Goal: Task Accomplishment & Management: Manage account settings

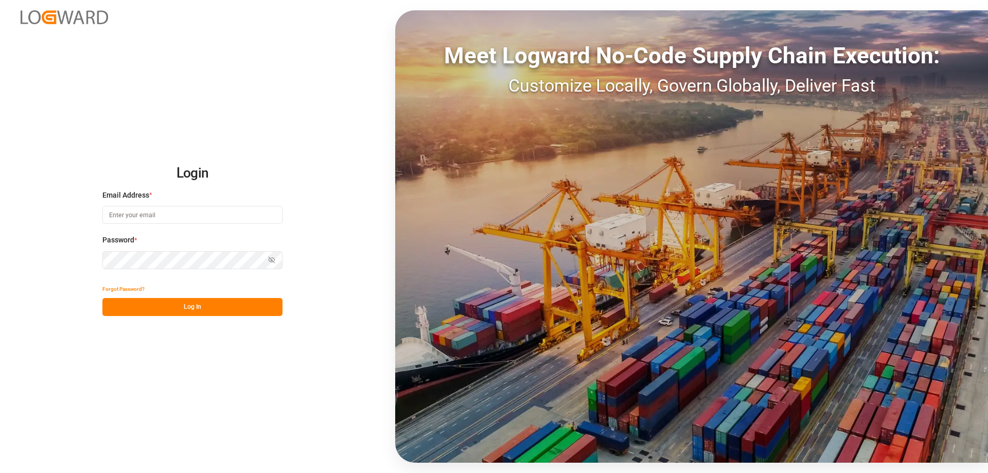
click at [126, 217] on input at bounding box center [192, 215] width 180 height 18
type input "[EMAIL_ADDRESS][DOMAIN_NAME]"
click at [195, 310] on button "Log In" at bounding box center [192, 307] width 180 height 18
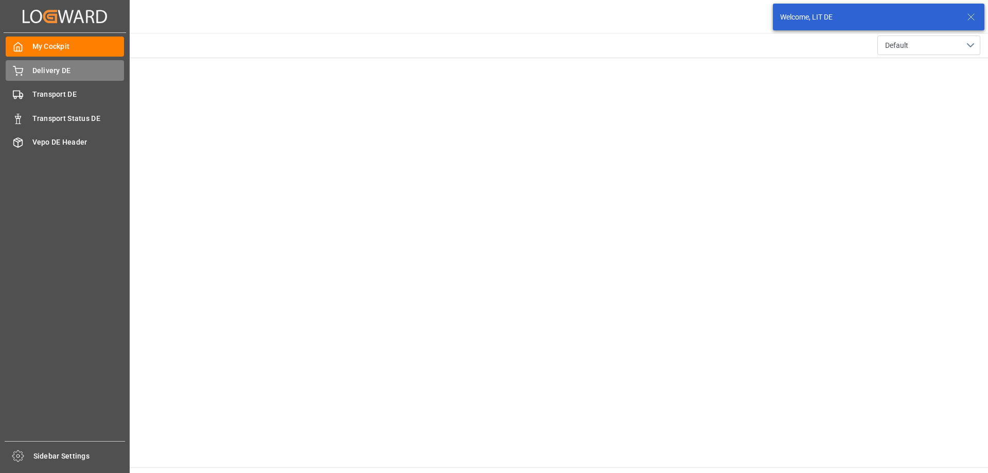
click at [30, 67] on div "Delivery DE Delivery DE" at bounding box center [65, 70] width 118 height 20
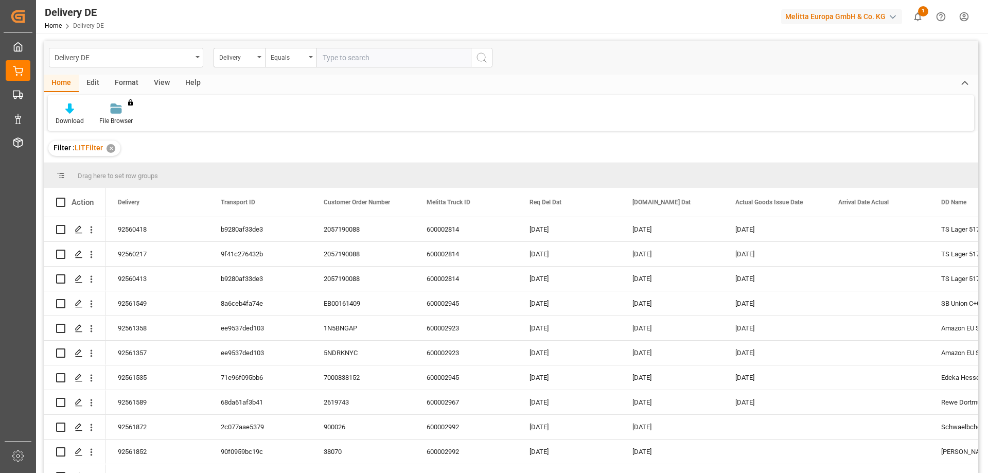
click at [377, 61] on input "text" at bounding box center [394, 58] width 154 height 20
type input "92561661"
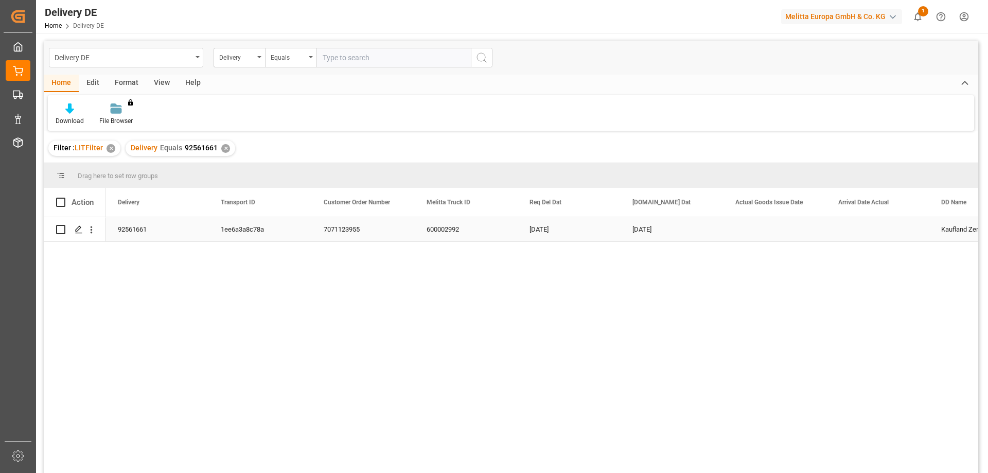
click at [134, 231] on div "92561661" at bounding box center [157, 229] width 103 height 24
click at [77, 233] on line "Press SPACE to select this row." at bounding box center [79, 233] width 6 height 0
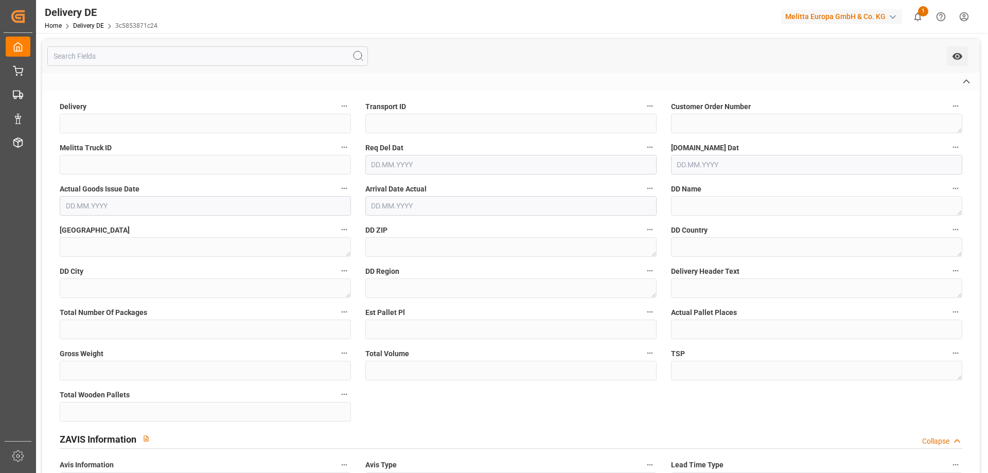
type input "92561661"
type input "1ee6a3a8c78a"
type textarea "7071123955"
type input "600002992"
type textarea "Kaufland Zentrallager"
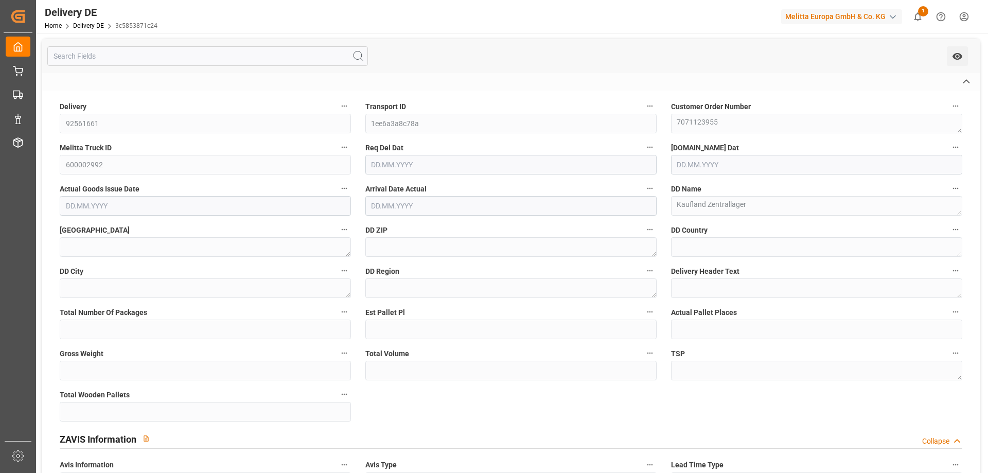
type textarea "Bei den Habichtshoefen"
type textarea "74219"
type textarea "DE"
type textarea "Moeckmuehl"
type textarea "74"
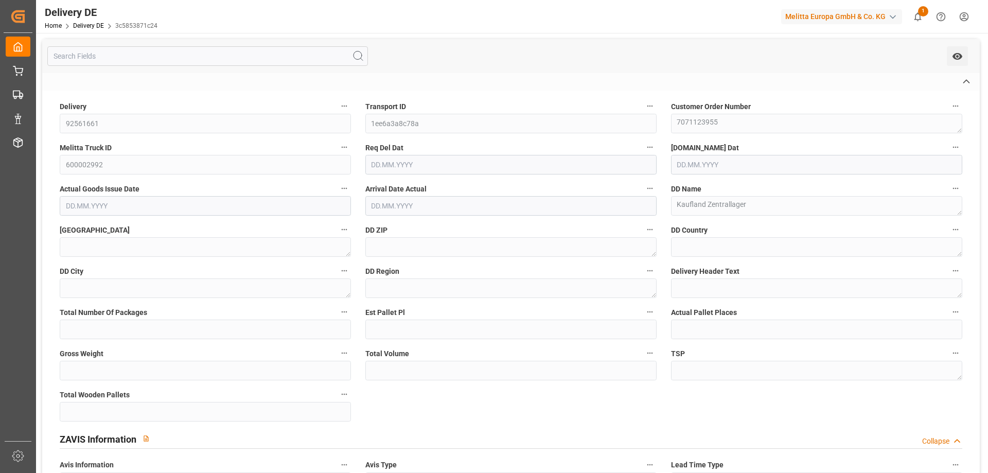
type textarea "LIT DE"
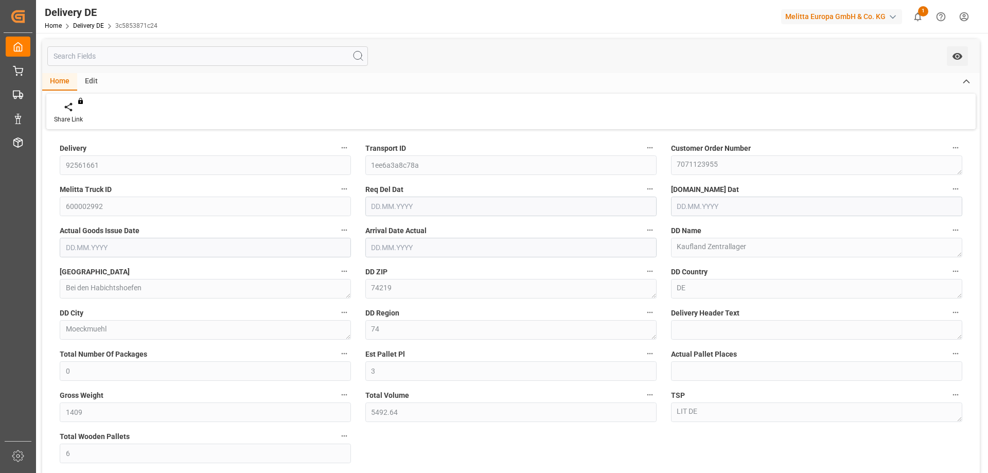
type input "0"
type input "3"
type input "1409"
type input "5492.64"
type input "6"
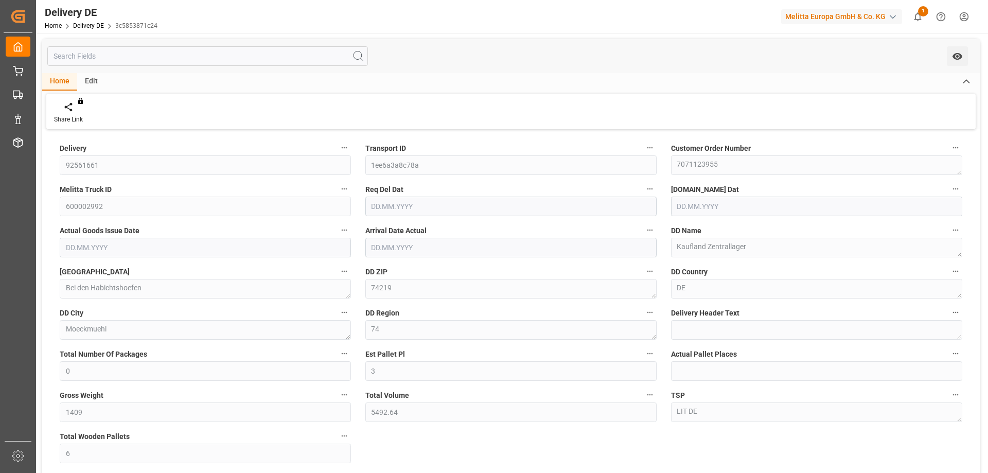
type input "[DATE]"
click at [410, 442] on div "Delivery 92561661 Transport ID 1ee6a3a8c78a Customer Order Number 7071123955 Me…" at bounding box center [511, 348] width 938 height 432
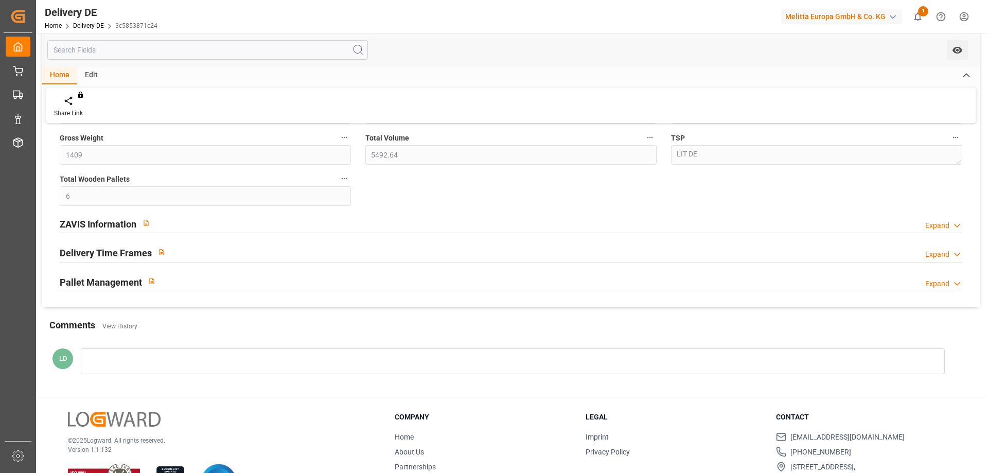
scroll to position [299, 0]
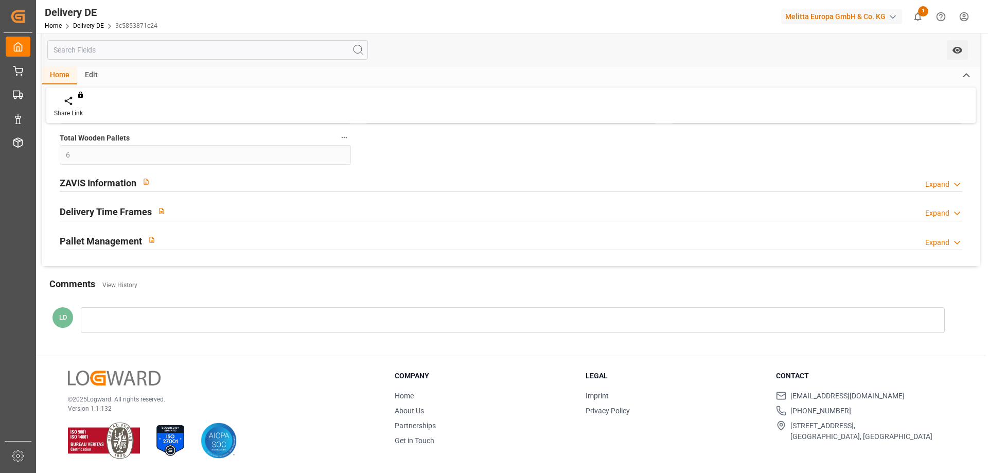
click at [78, 183] on h2 "ZAVIS Information" at bounding box center [98, 183] width 77 height 14
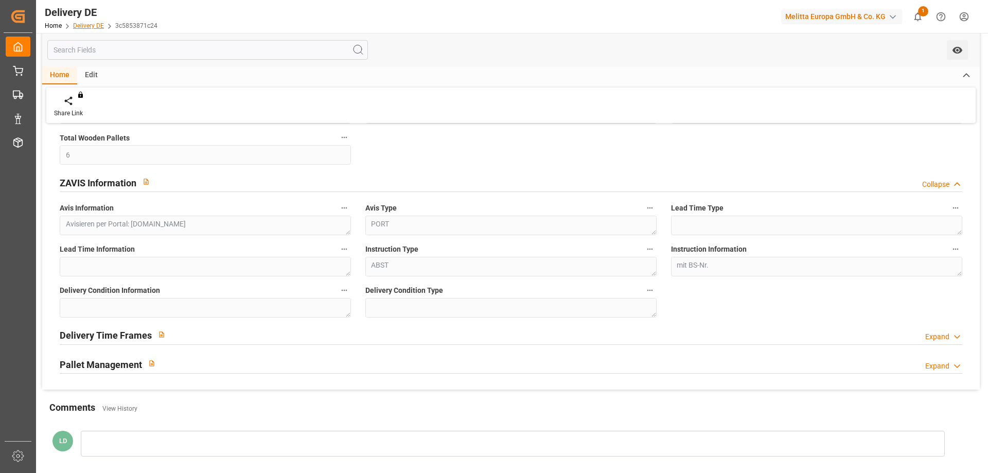
click at [83, 27] on link "Delivery DE" at bounding box center [88, 25] width 31 height 7
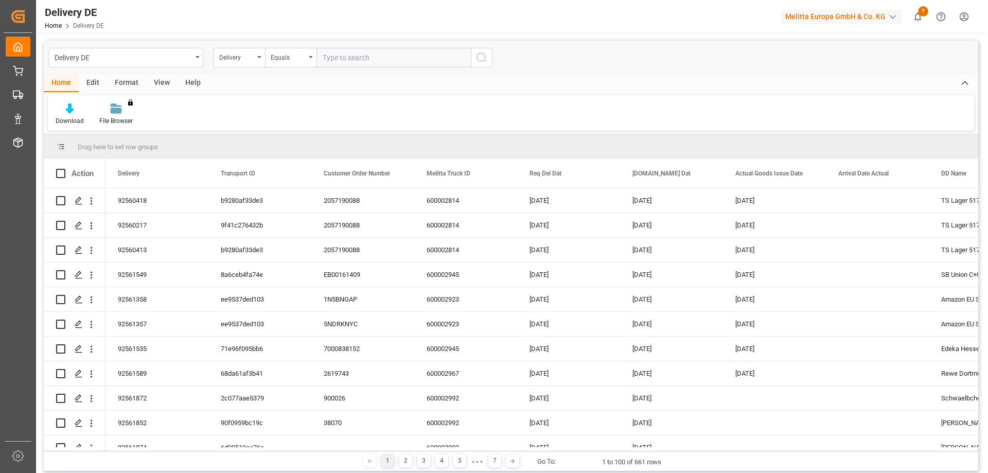
click at [337, 60] on input "text" at bounding box center [394, 58] width 154 height 20
type input "92561893"
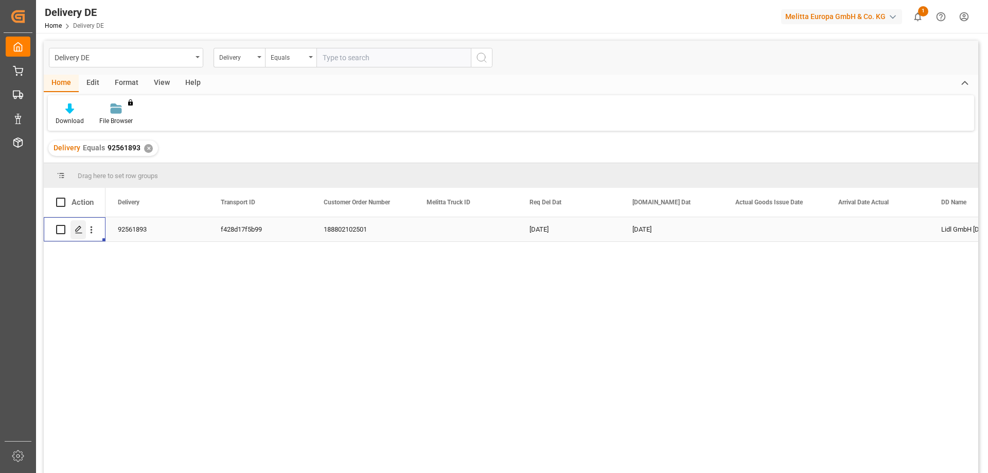
click at [76, 229] on icon "Press SPACE to select this row." at bounding box center [79, 229] width 8 height 8
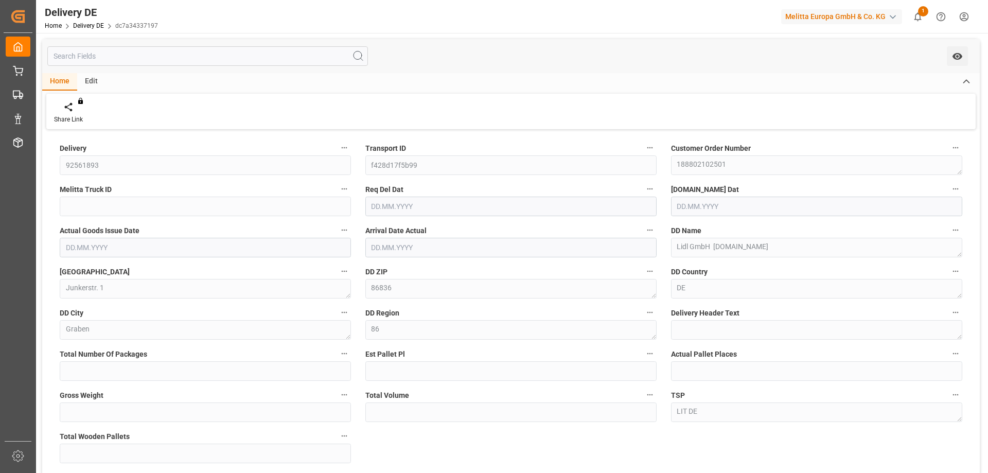
type input "0"
type input "5"
type input "1605"
type input "9169.2"
type input "5"
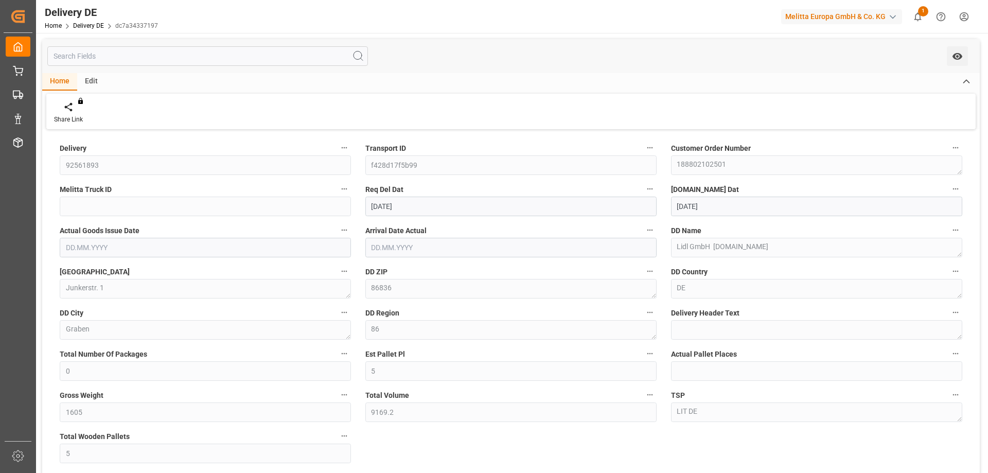
type input "[DATE]"
click at [358, 161] on div "Transport ID f428d17f5b99" at bounding box center [511, 157] width 306 height 41
click at [417, 434] on div "Delivery 92561893 Transport ID f428d17f5b99 Customer Order Number 188802102501 …" at bounding box center [511, 348] width 938 height 432
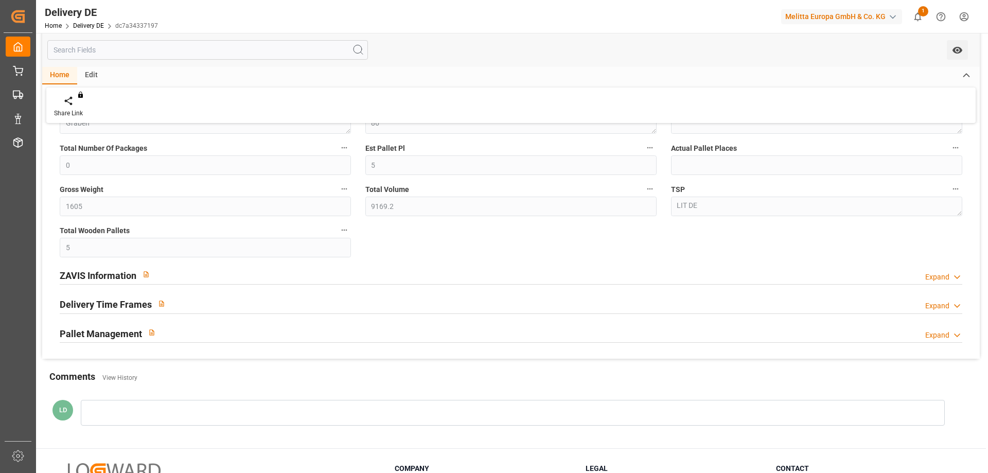
scroll to position [299, 0]
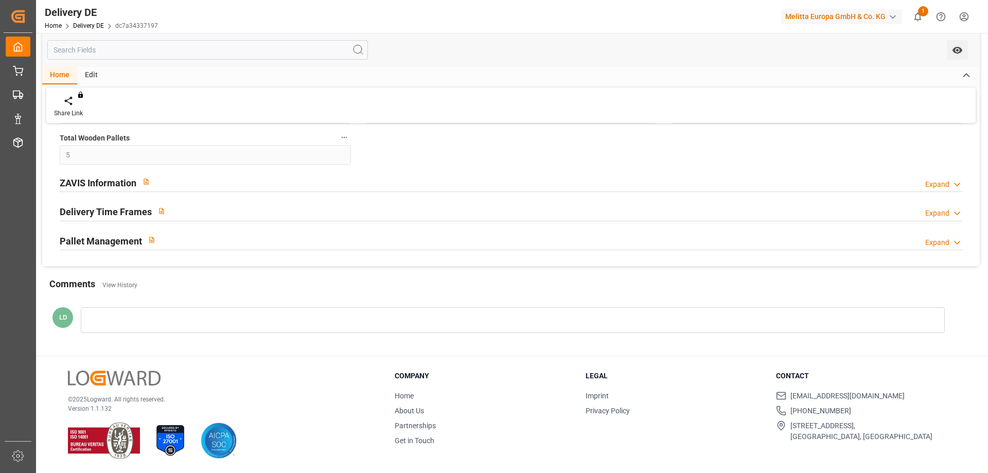
click at [84, 181] on h2 "ZAVIS Information" at bounding box center [98, 183] width 77 height 14
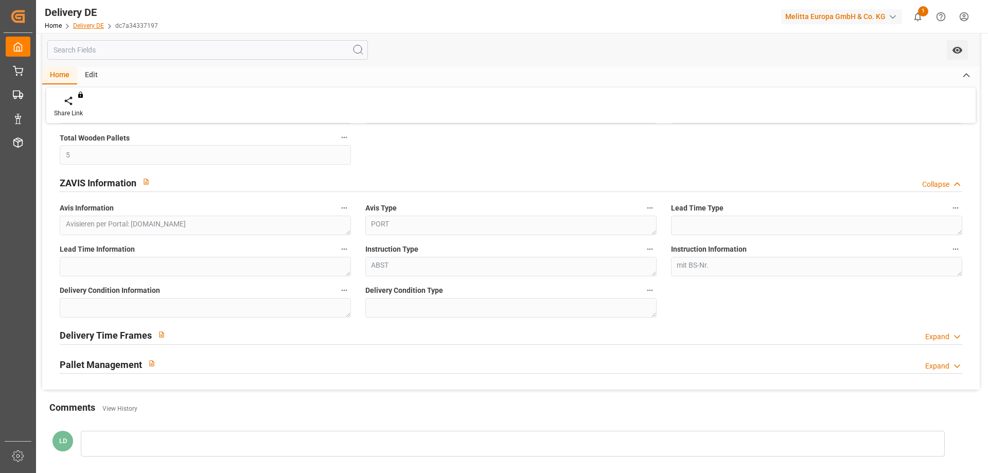
click at [82, 26] on link "Delivery DE" at bounding box center [88, 25] width 31 height 7
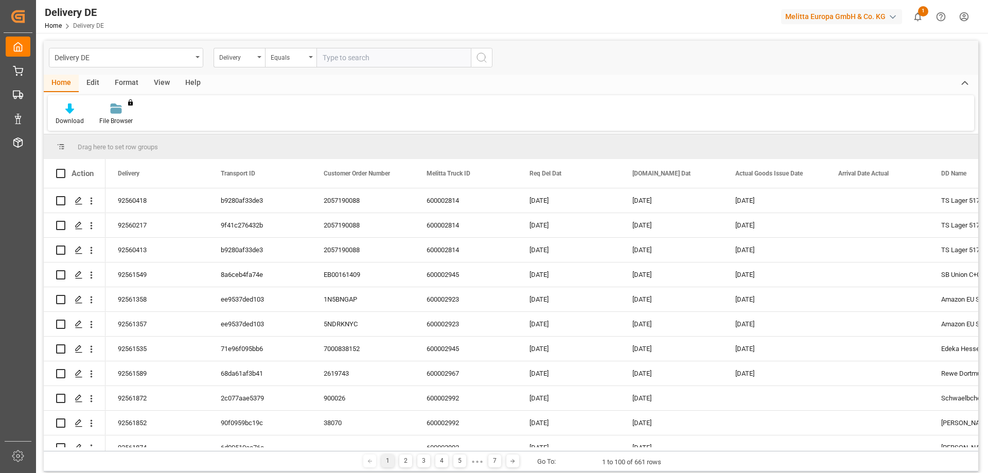
click at [355, 58] on input "text" at bounding box center [394, 58] width 154 height 20
type input "92561885"
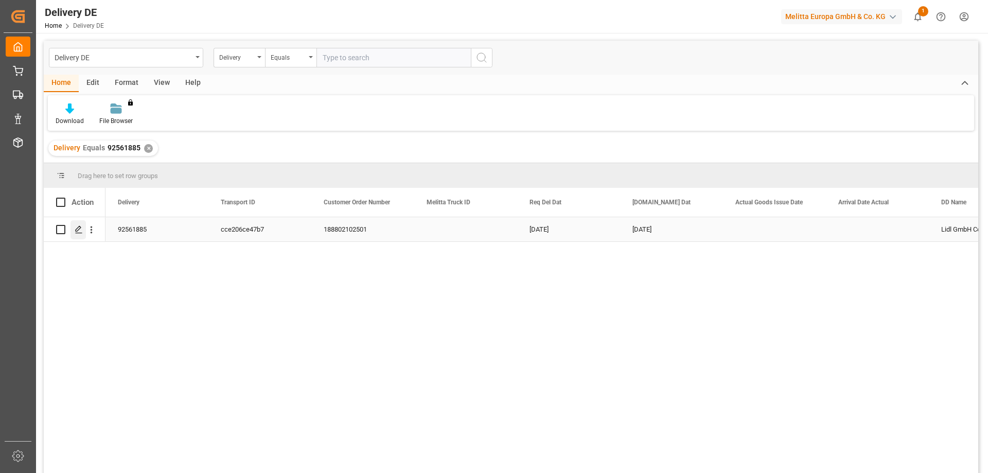
click at [77, 233] on icon "Press SPACE to select this row." at bounding box center [79, 229] width 8 height 8
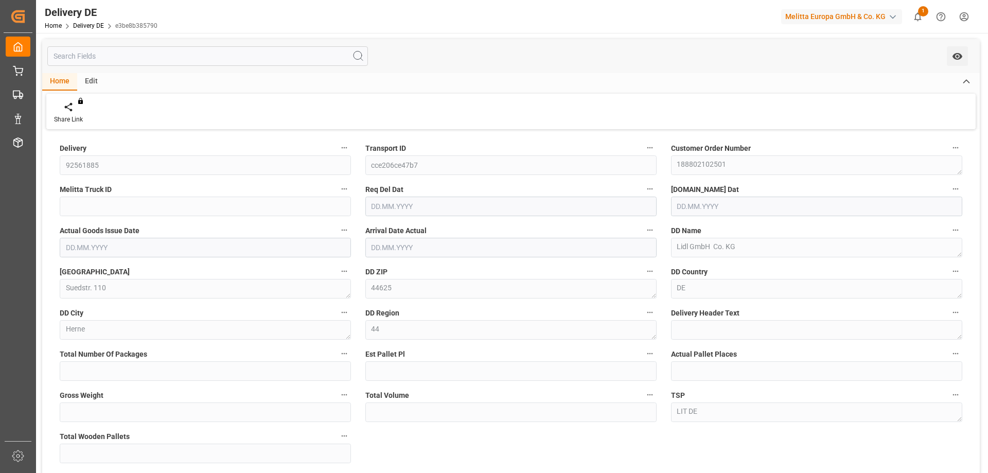
type input "0"
type input "1"
type input "321"
type input "1833.84"
type input "1"
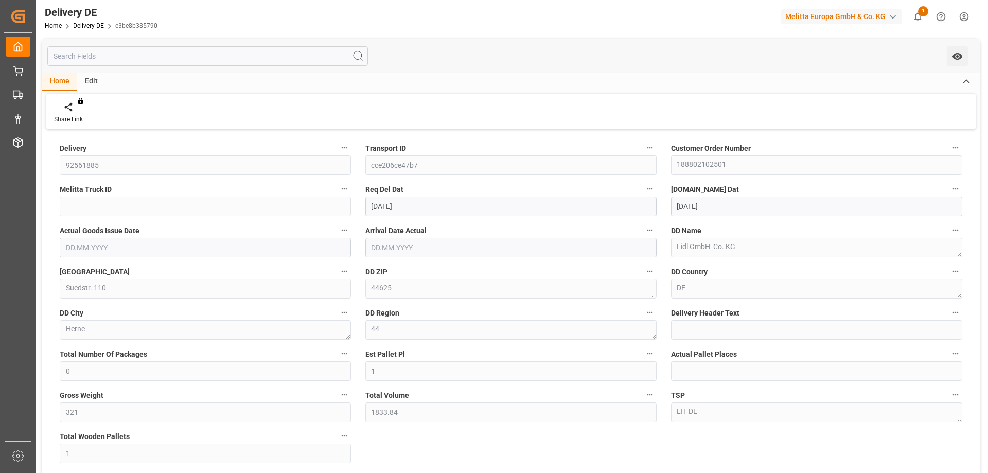
type input "[DATE]"
click at [357, 163] on div "Delivery 92561885 Transport ID cce206ce47b7 Customer Order Number 188802102501 …" at bounding box center [511, 348] width 938 height 432
drag, startPoint x: 390, startPoint y: 427, endPoint x: 388, endPoint y: 420, distance: 7.0
click at [390, 427] on div "Delivery 92561885 Transport ID cce206ce47b7 Customer Order Number 188802102501 …" at bounding box center [511, 348] width 938 height 432
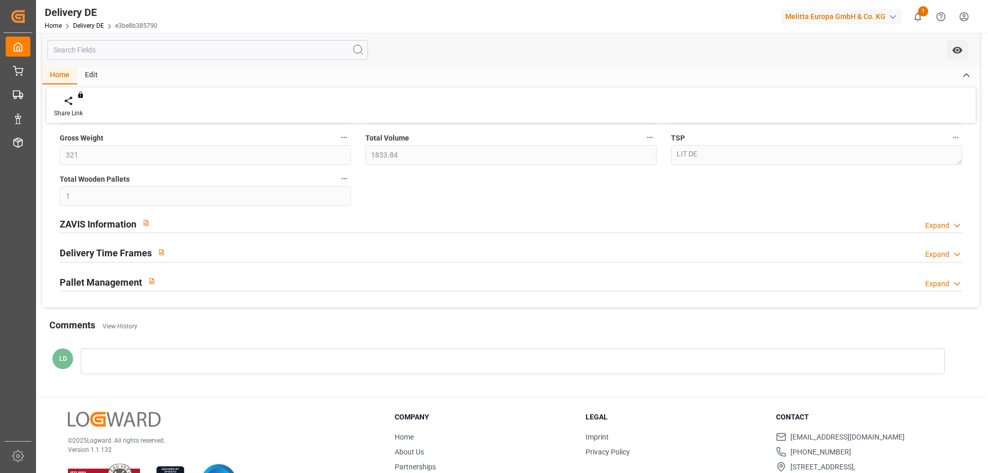
scroll to position [299, 0]
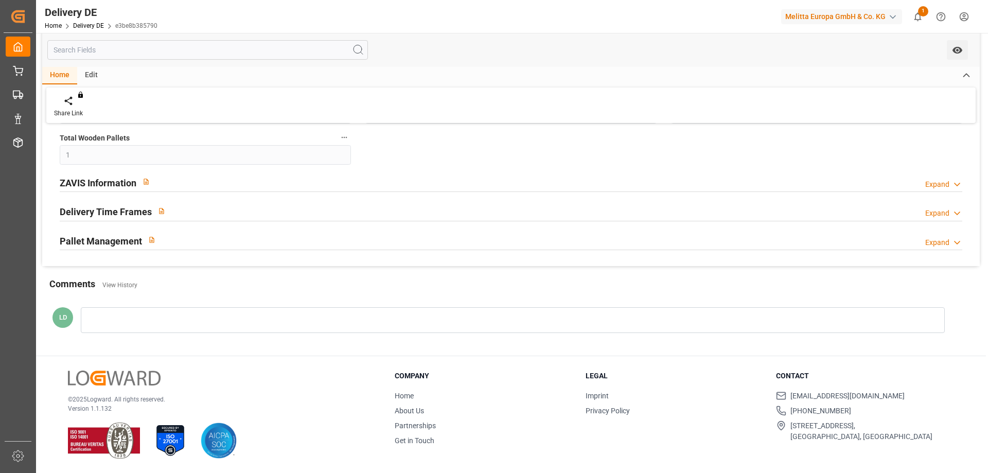
click at [85, 180] on h2 "ZAVIS Information" at bounding box center [98, 183] width 77 height 14
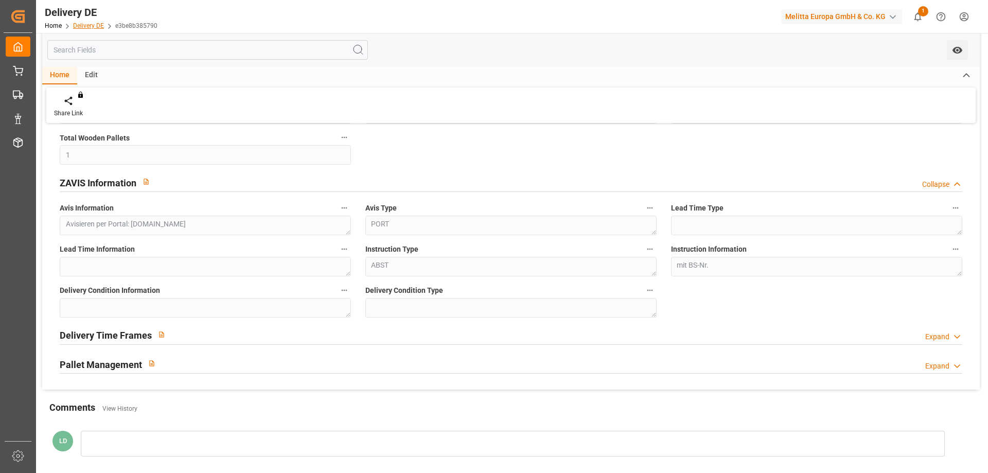
click at [93, 26] on link "Delivery DE" at bounding box center [88, 25] width 31 height 7
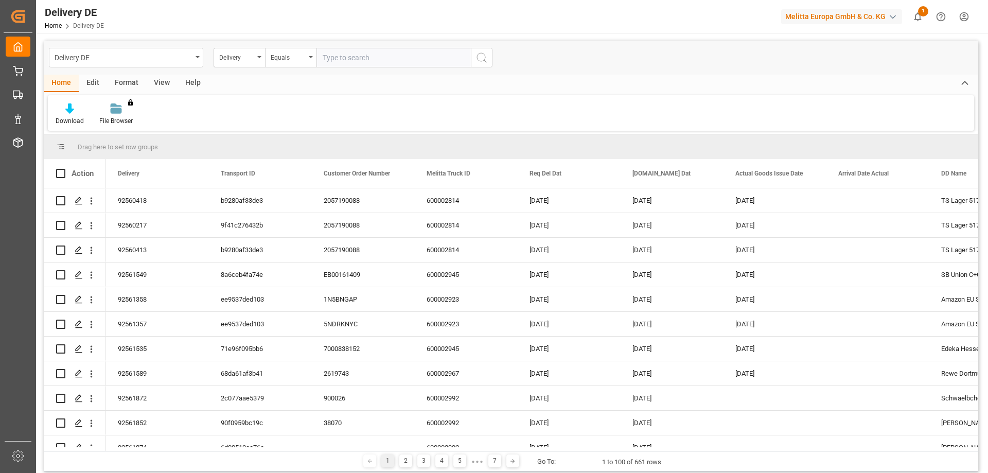
click at [335, 55] on input "text" at bounding box center [394, 58] width 154 height 20
type input "0"
type input "92561865"
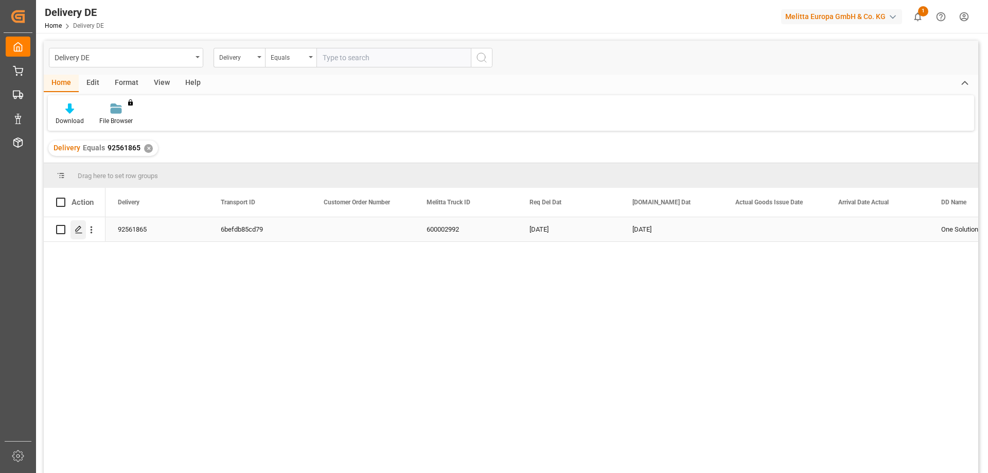
click at [77, 229] on icon "Press SPACE to select this row." at bounding box center [79, 229] width 8 height 8
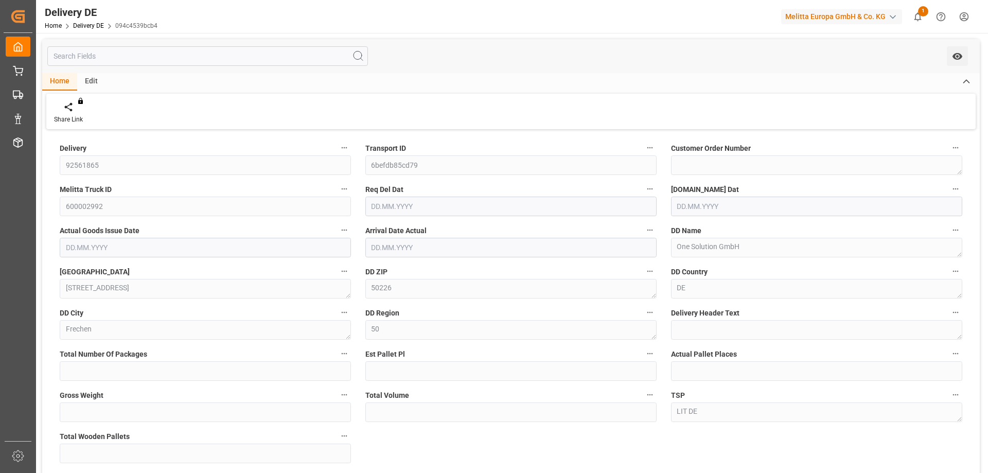
type input "0"
type input "1"
type input "296"
type input "841.44"
type input "1"
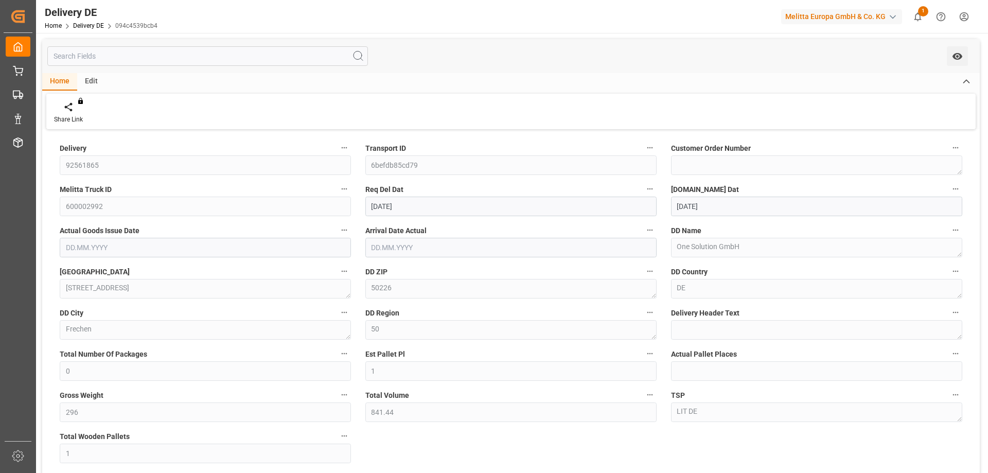
type input "[DATE]"
click at [346, 163] on div "Delivery 92561865 Transport ID 6befdb85cd79 Customer Order Number Melitta Truck…" at bounding box center [511, 348] width 938 height 432
click at [486, 434] on div "Delivery 92561865 Transport ID 6befdb85cd79 Customer Order Number Melitta Truck…" at bounding box center [511, 348] width 938 height 432
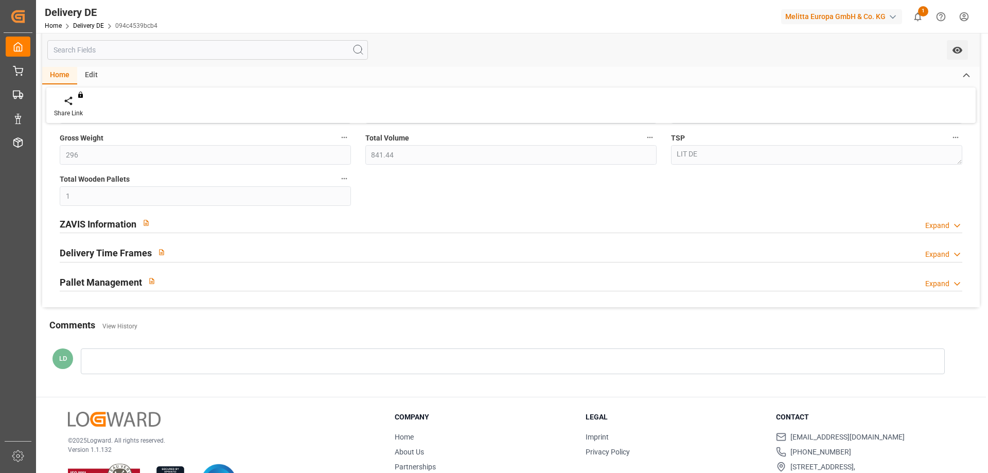
scroll to position [299, 0]
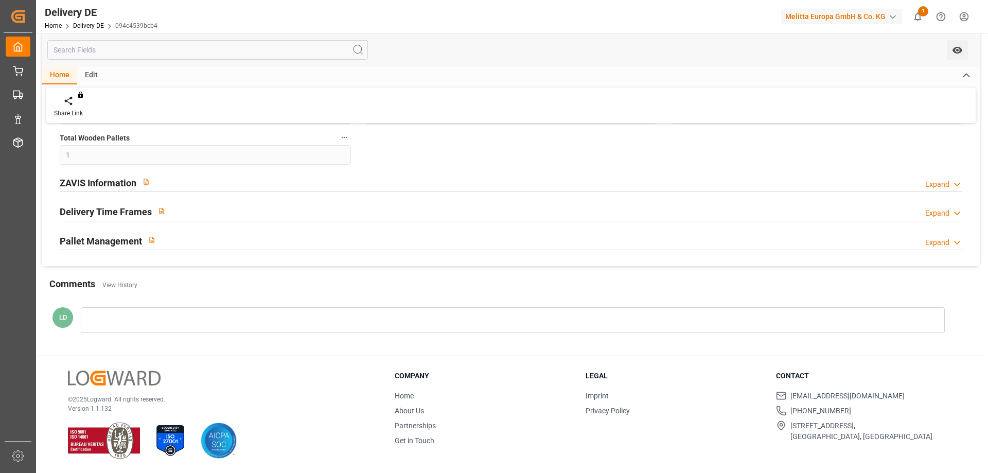
click at [110, 185] on h2 "ZAVIS Information" at bounding box center [98, 183] width 77 height 14
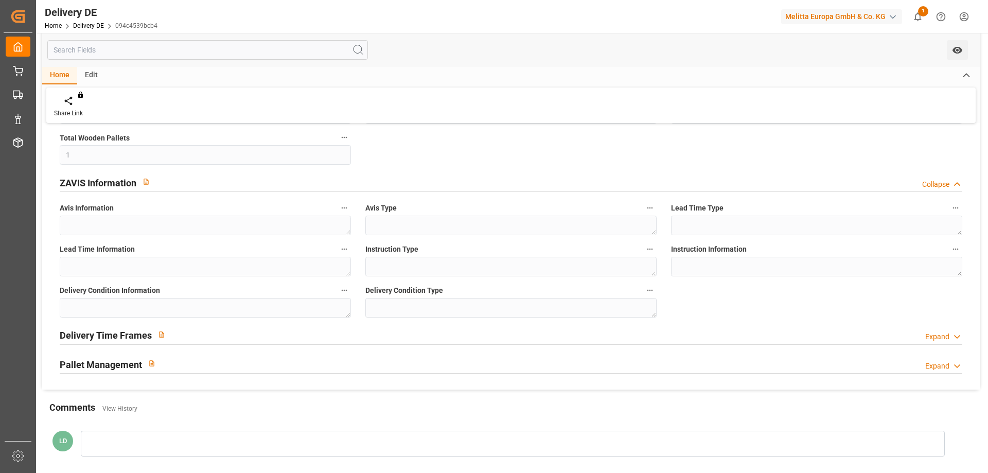
scroll to position [0, 0]
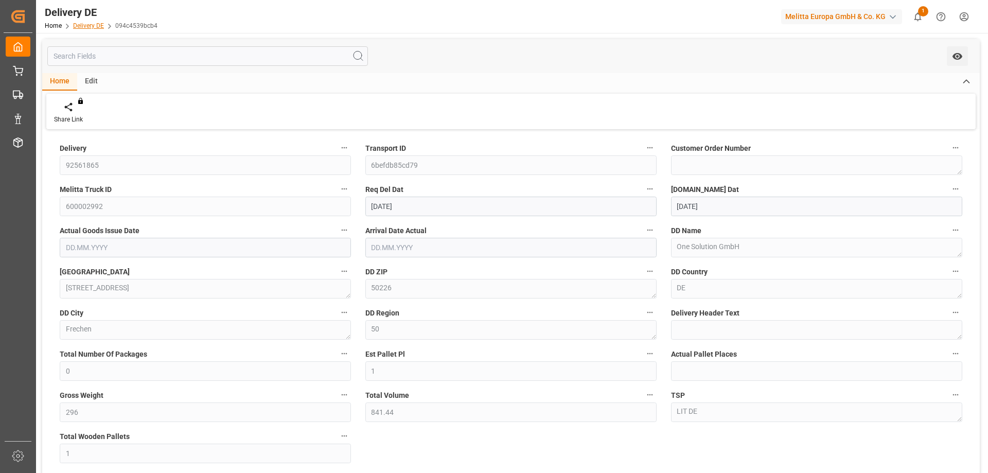
click at [87, 26] on link "Delivery DE" at bounding box center [88, 25] width 31 height 7
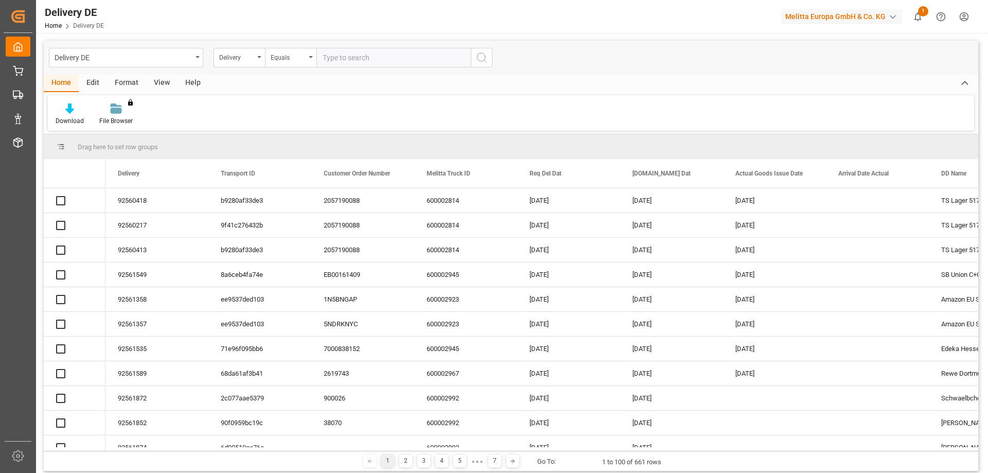
click at [346, 58] on input "text" at bounding box center [394, 58] width 154 height 20
type input "92561895"
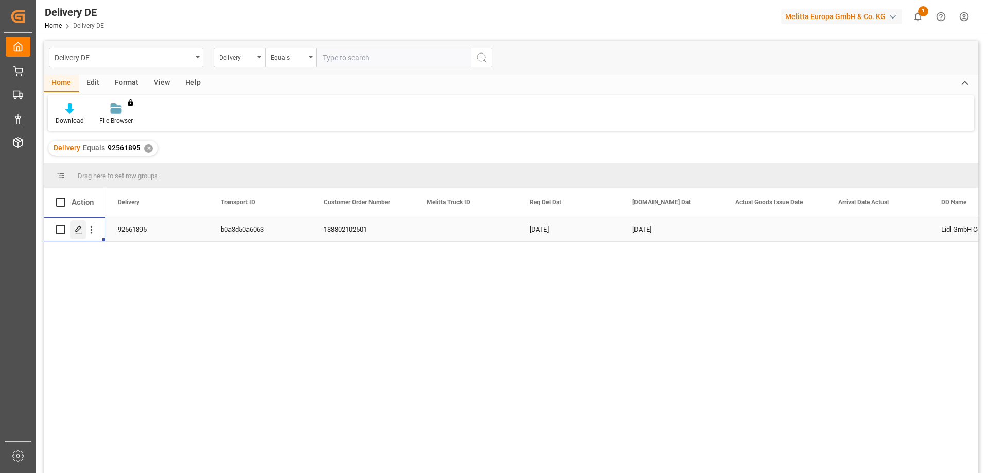
click at [77, 233] on icon "Press SPACE to select this row." at bounding box center [79, 229] width 8 height 8
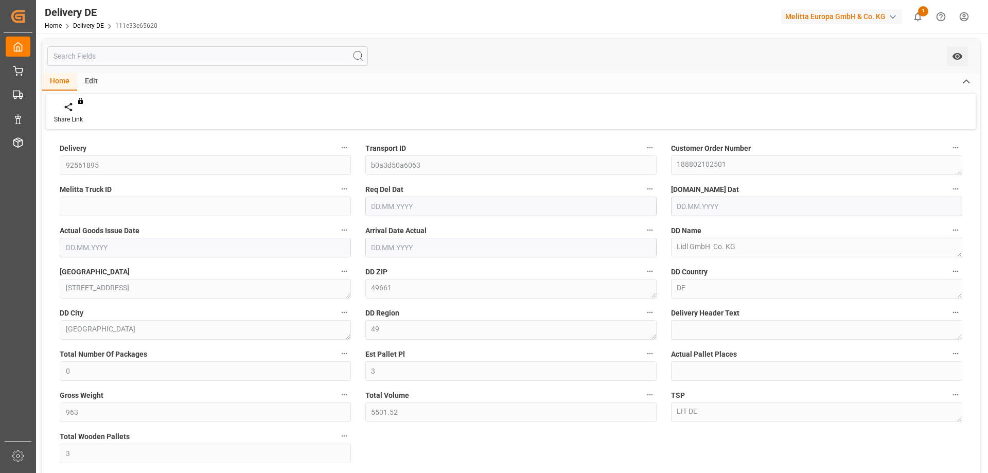
type input "0"
type input "3"
type input "963"
type input "5501.52"
type input "3"
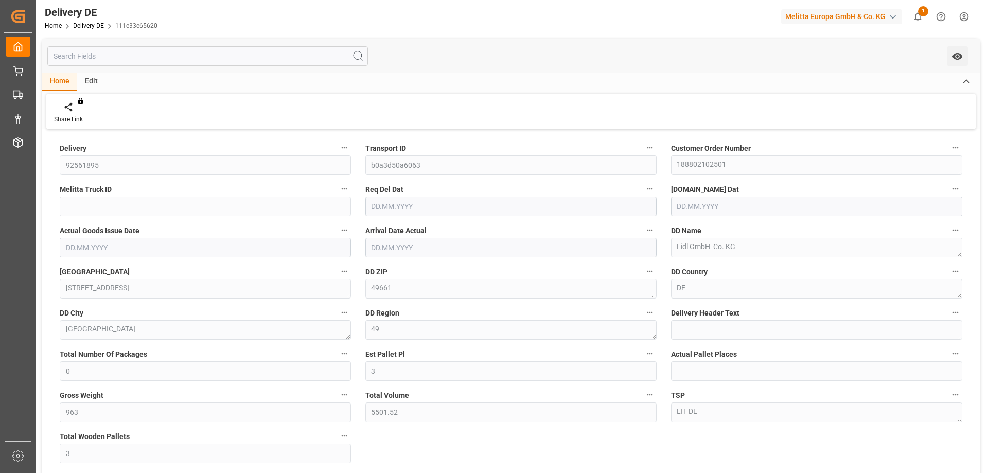
type input "[DATE]"
click at [603, 448] on div "Delivery 92561895 Transport ID b0a3d50a6063 Customer Order Number 188802102501 …" at bounding box center [511, 348] width 938 height 432
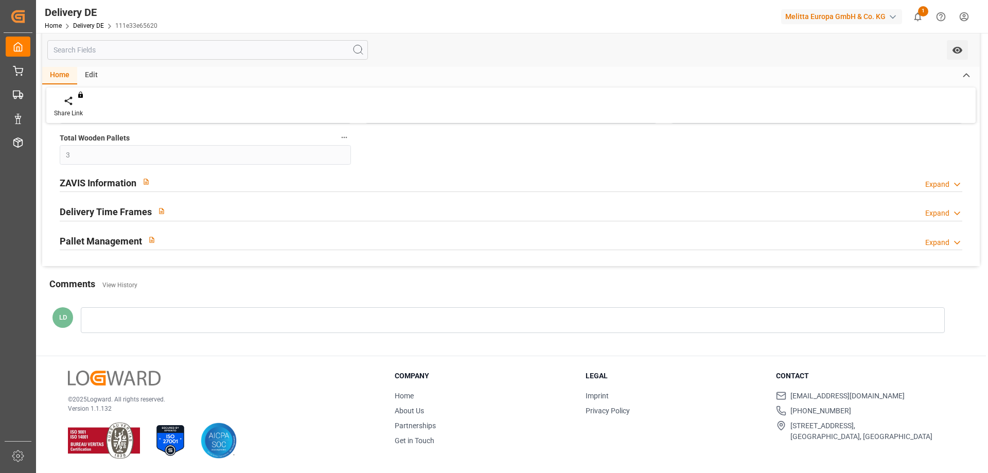
click at [114, 187] on h2 "ZAVIS Information" at bounding box center [98, 183] width 77 height 14
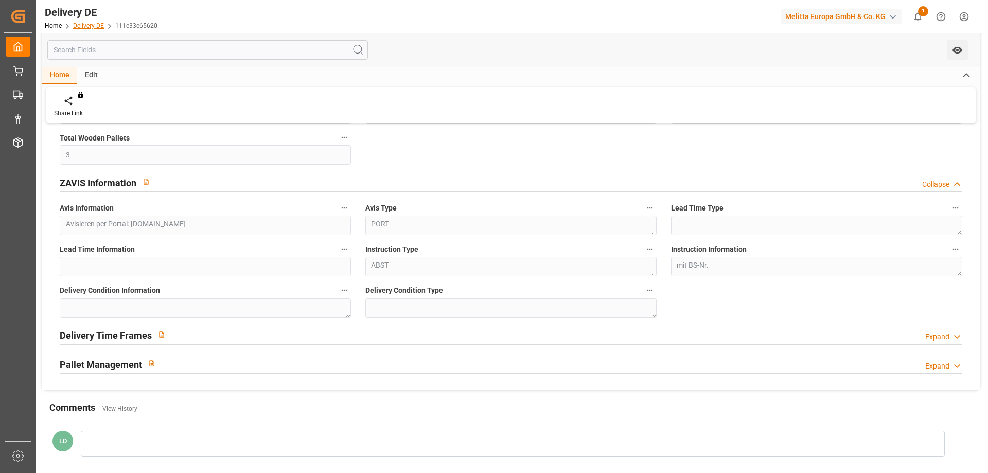
click at [91, 26] on link "Delivery DE" at bounding box center [88, 25] width 31 height 7
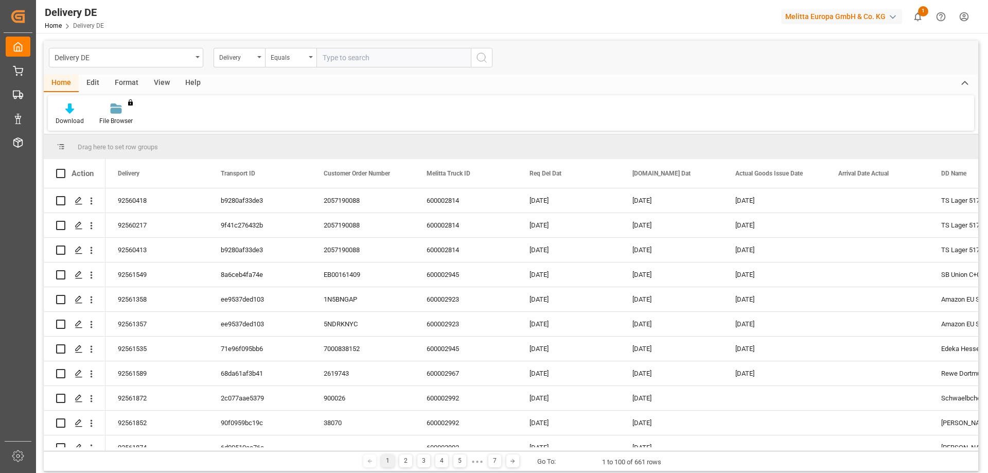
click at [329, 59] on input "text" at bounding box center [394, 58] width 154 height 20
type input "92561852"
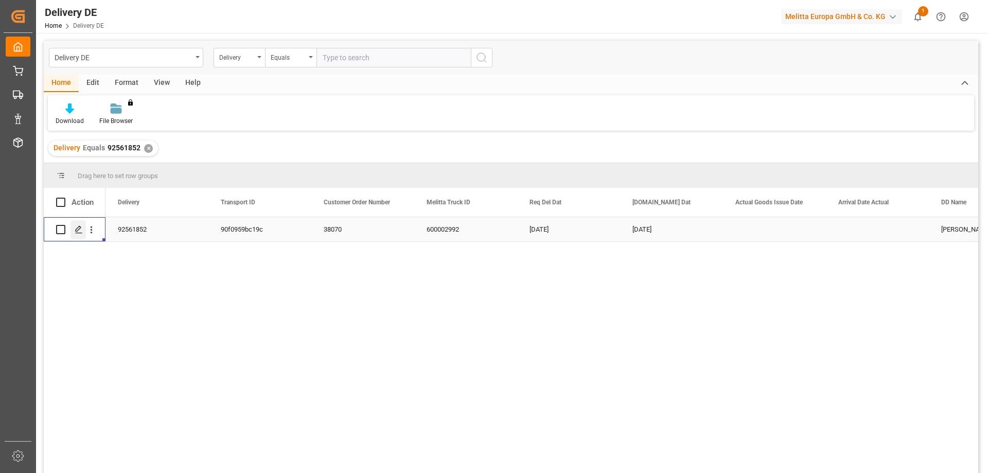
click at [77, 231] on icon "Press SPACE to select this row." at bounding box center [79, 229] width 8 height 8
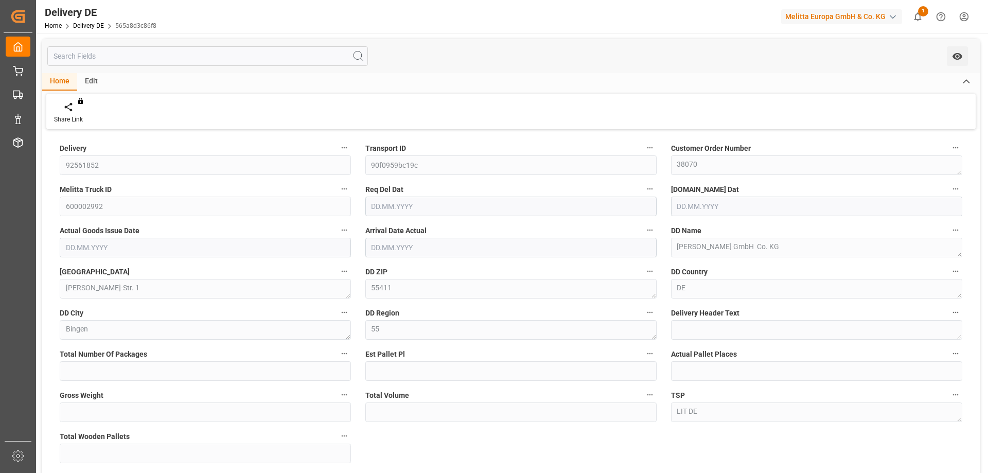
type input "0"
type input "1"
type input "376"
type input "1428.74"
type input "1"
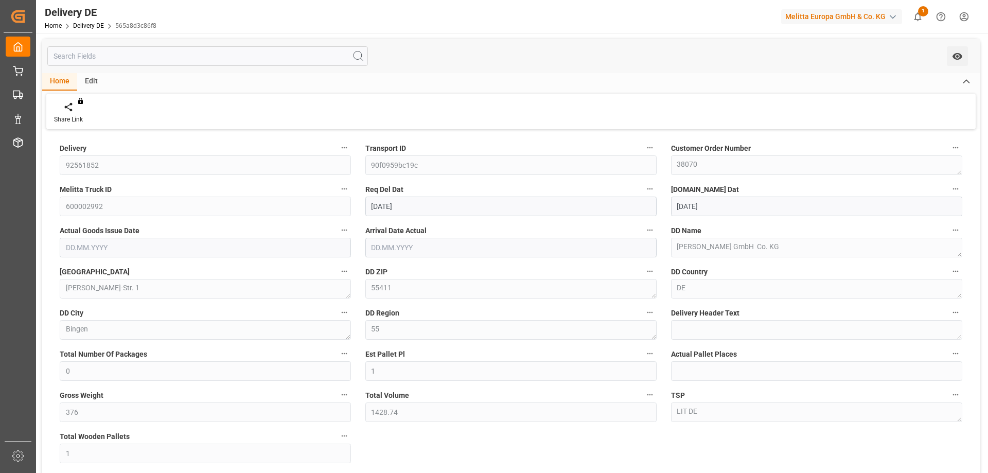
type input "[DATE]"
click at [566, 432] on div "Delivery 92561852 Transport ID 90f0959bc19c Customer Order Number 38070 Melitta…" at bounding box center [511, 348] width 938 height 432
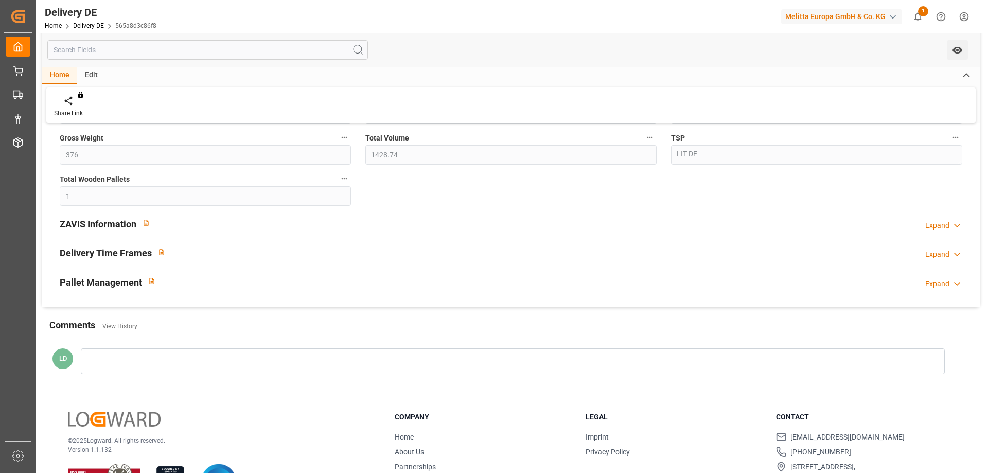
scroll to position [299, 0]
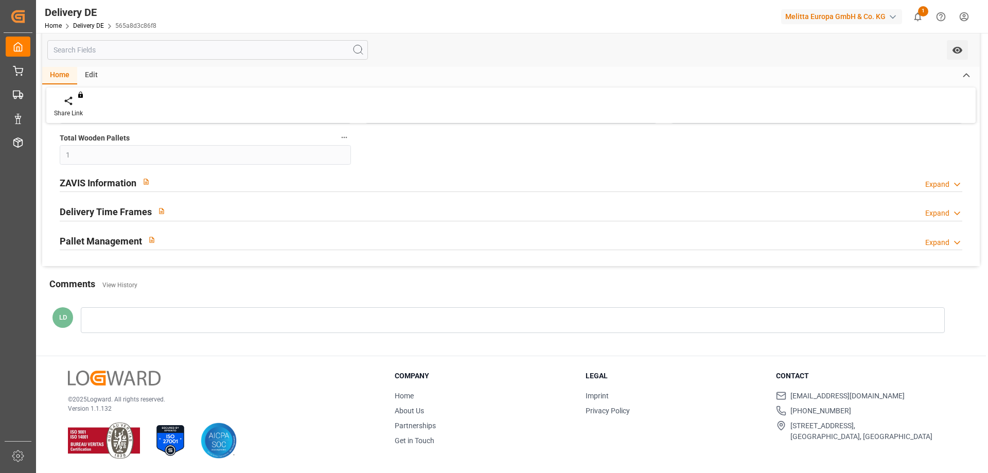
click at [93, 180] on h2 "ZAVIS Information" at bounding box center [98, 183] width 77 height 14
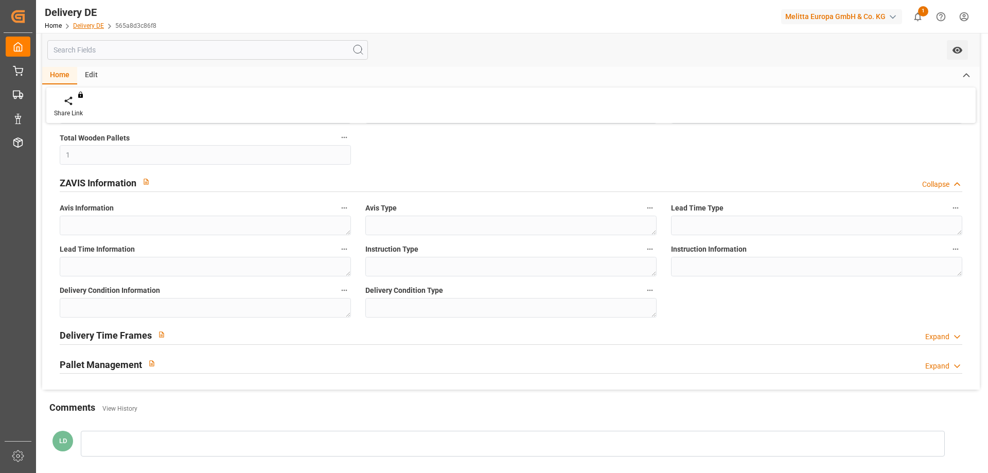
click at [88, 25] on link "Delivery DE" at bounding box center [88, 25] width 31 height 7
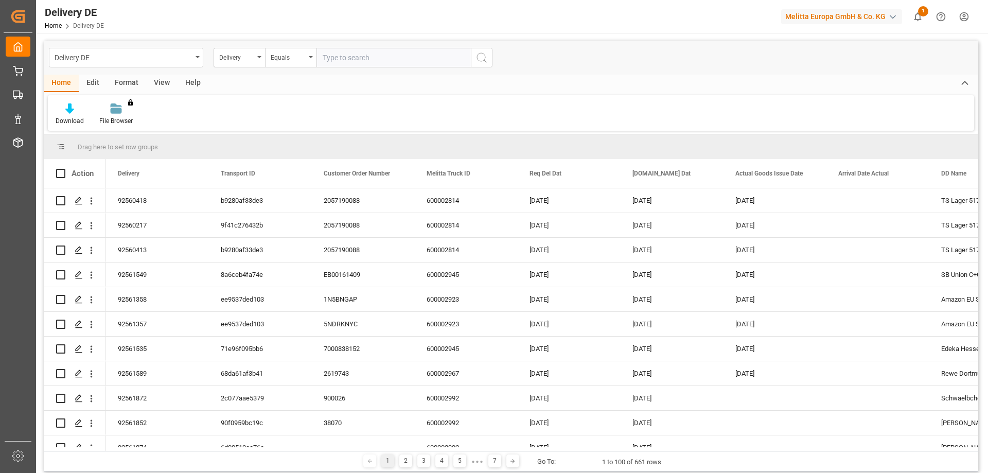
click at [348, 58] on input "text" at bounding box center [394, 58] width 154 height 20
type input "92561874"
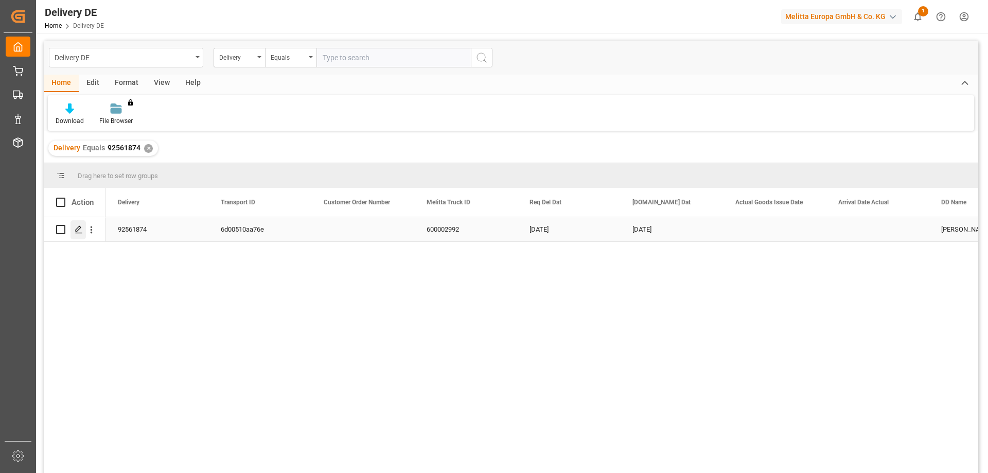
click at [75, 232] on icon "Press SPACE to select this row." at bounding box center [79, 229] width 8 height 8
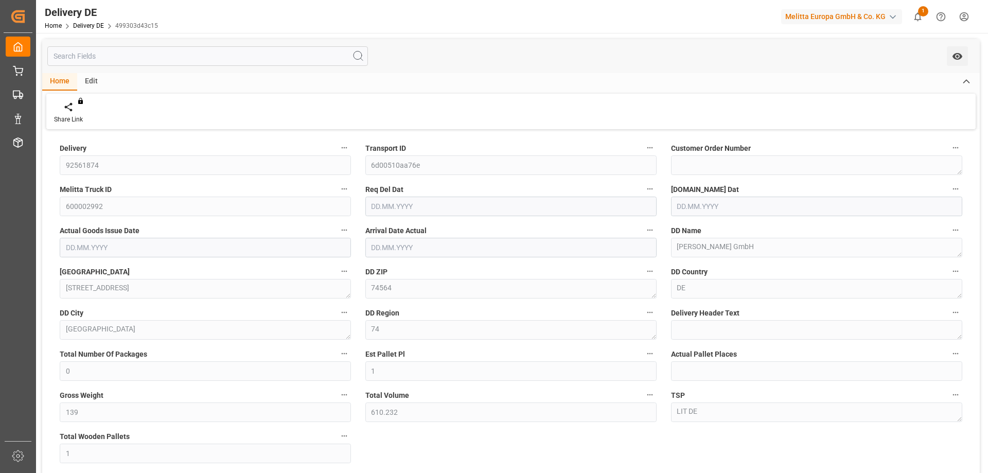
type input "0"
type input "1"
type input "139"
type input "610.232"
type input "1"
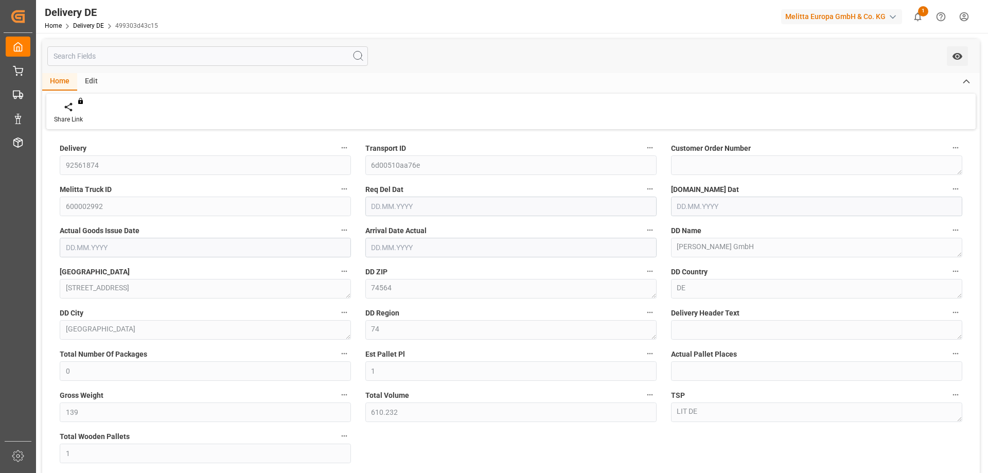
type input "[DATE]"
click at [388, 423] on div "Total Volume 610.232" at bounding box center [511, 405] width 306 height 41
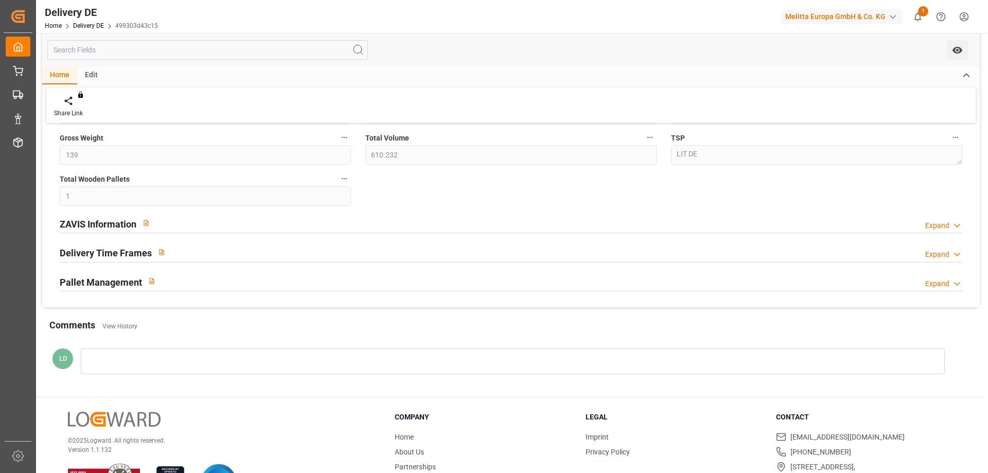
scroll to position [299, 0]
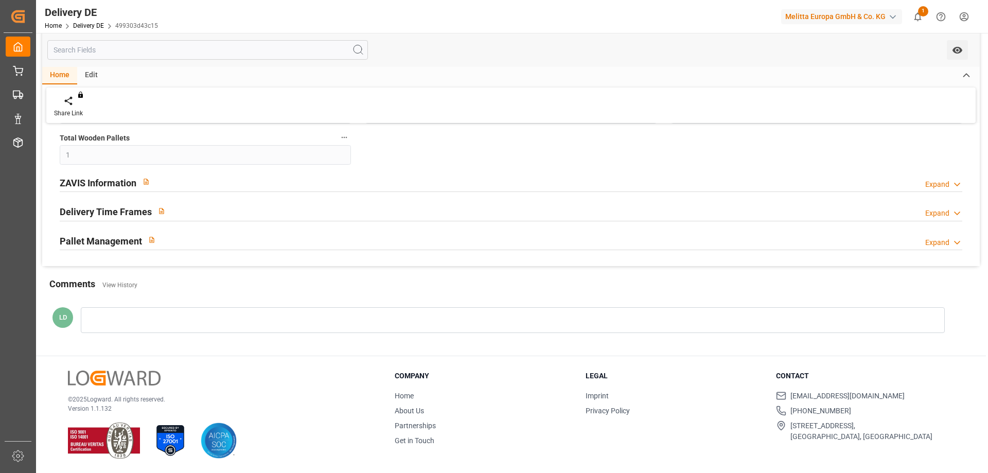
click at [118, 179] on h2 "ZAVIS Information" at bounding box center [98, 183] width 77 height 14
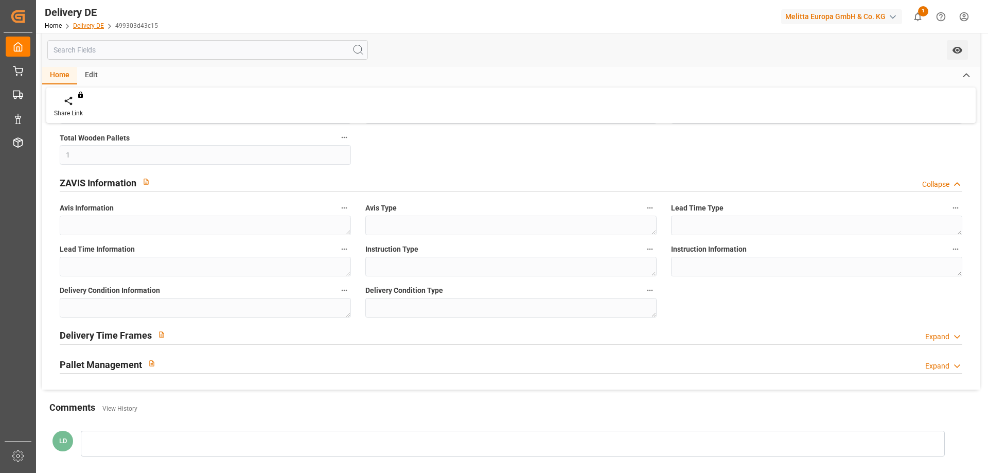
click at [95, 27] on link "Delivery DE" at bounding box center [88, 25] width 31 height 7
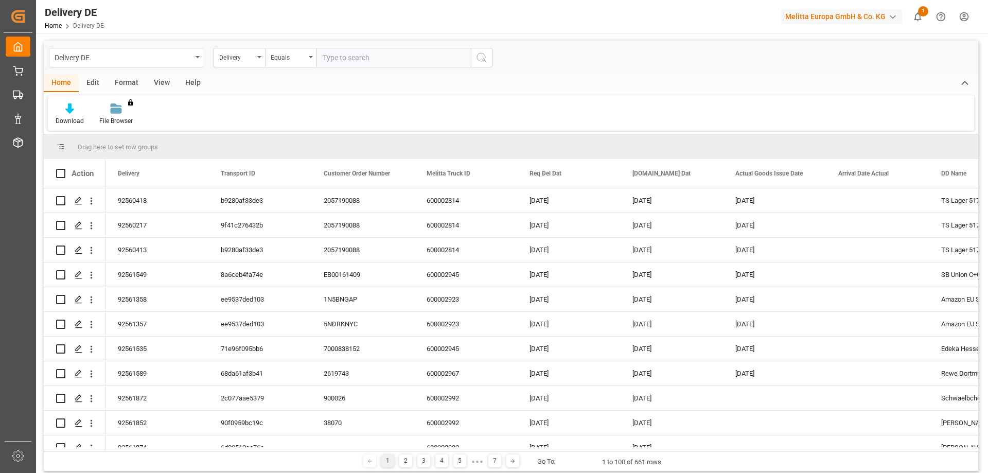
click at [381, 58] on input "text" at bounding box center [394, 58] width 154 height 20
click at [391, 62] on input "text" at bounding box center [394, 58] width 154 height 20
type input "92561892"
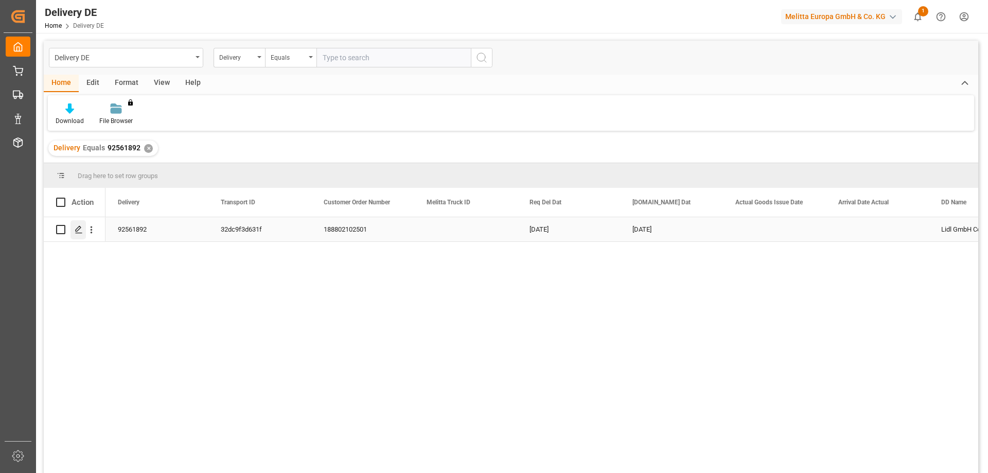
click at [82, 229] on icon "Press SPACE to select this row." at bounding box center [79, 229] width 8 height 8
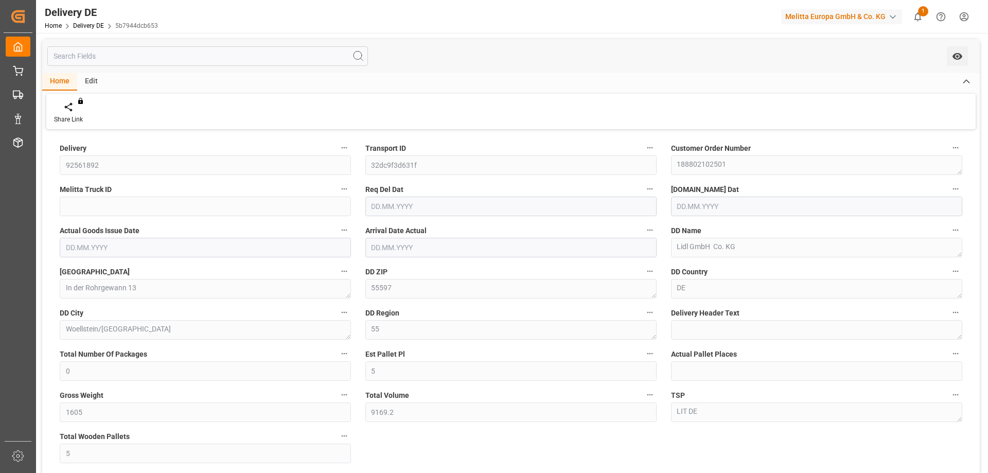
type input "0"
type input "5"
type input "1605"
type input "9169.2"
type input "5"
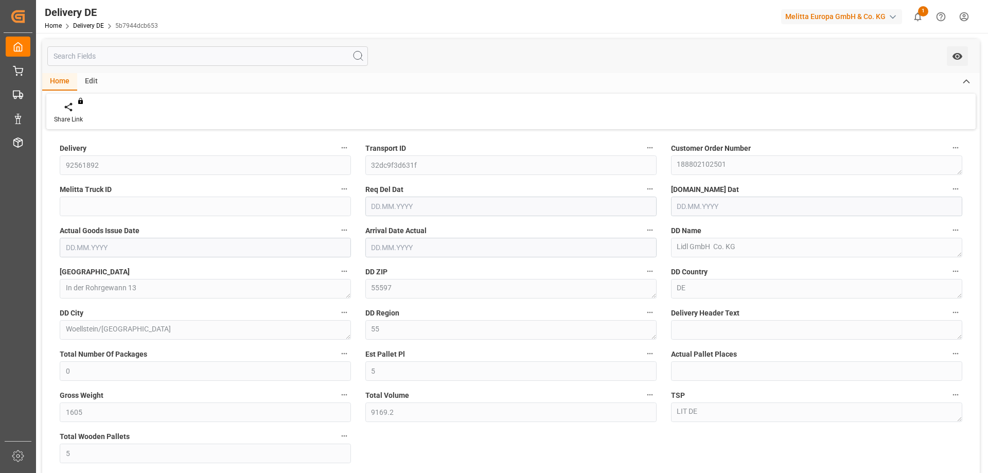
type input "[DATE]"
click at [375, 433] on div "Delivery 92561892 Transport ID 32dc9f3d631f Customer Order Number 188802102501 …" at bounding box center [511, 348] width 938 height 432
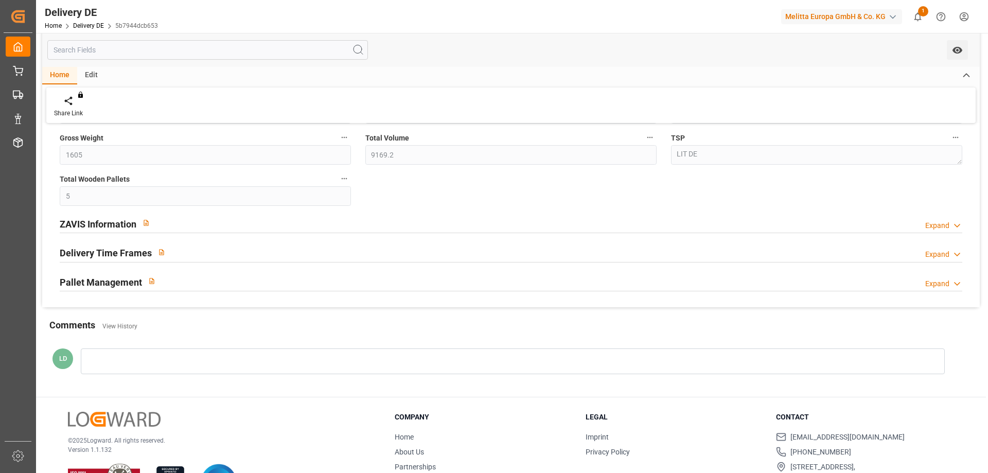
scroll to position [299, 0]
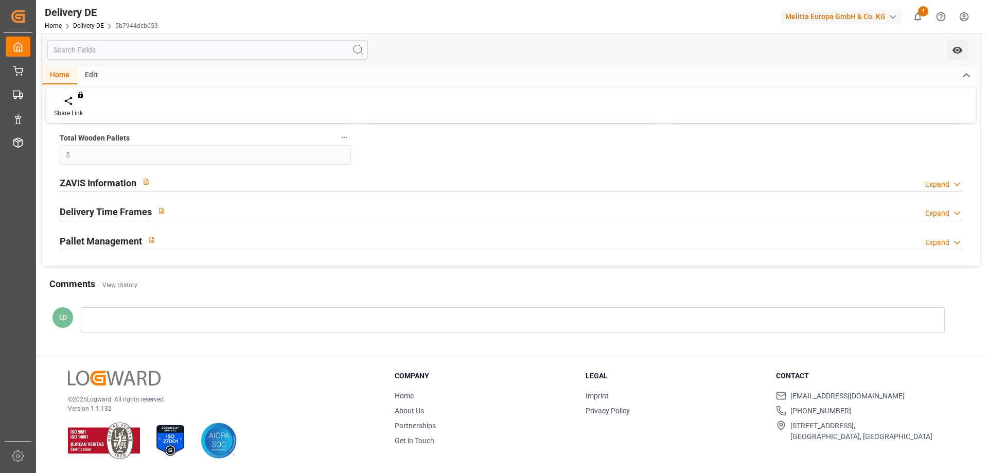
click at [103, 185] on h2 "ZAVIS Information" at bounding box center [98, 183] width 77 height 14
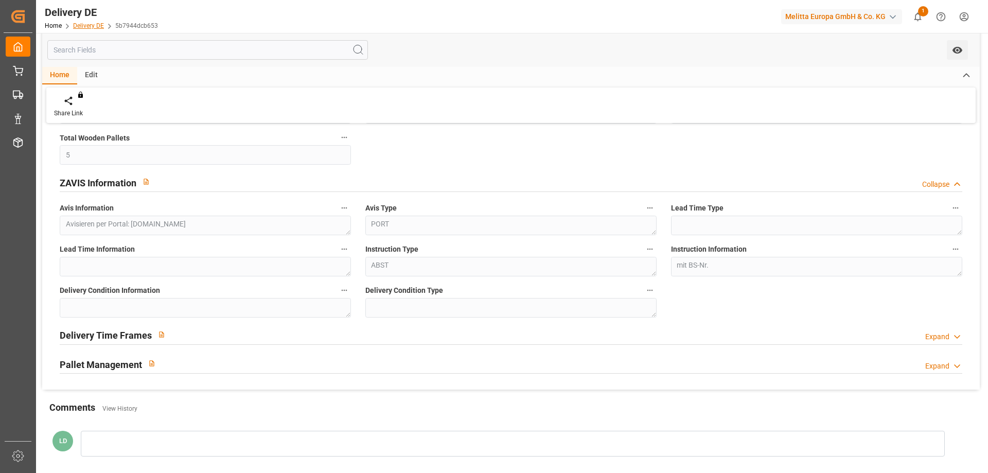
click at [85, 24] on link "Delivery DE" at bounding box center [88, 25] width 31 height 7
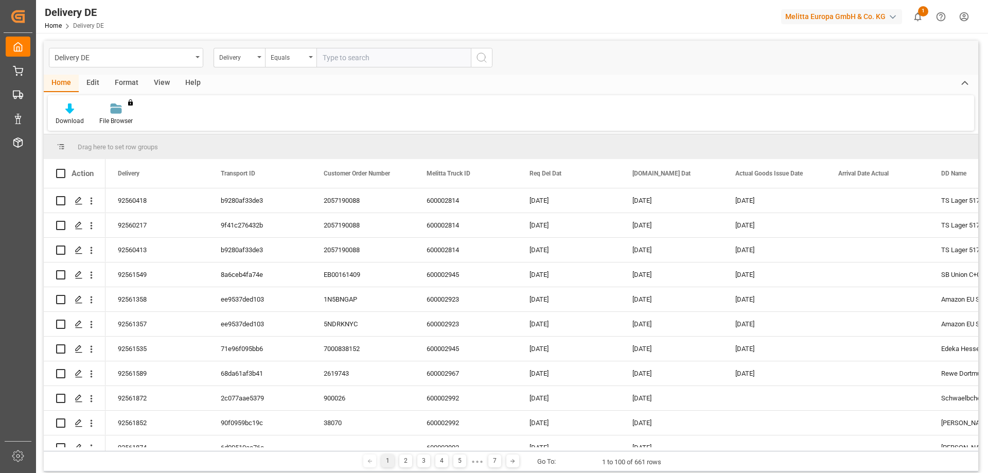
click at [352, 59] on input "text" at bounding box center [394, 58] width 154 height 20
type input "92561872"
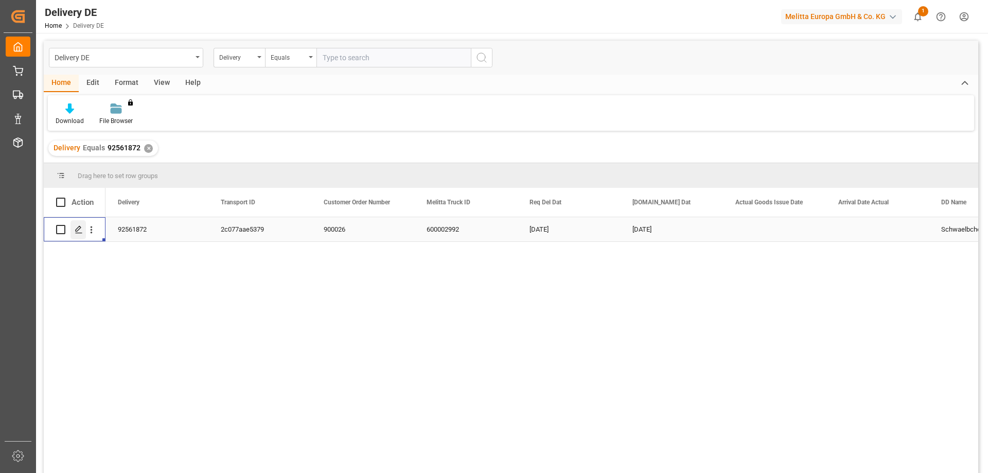
click at [83, 233] on div "Press SPACE to select this row." at bounding box center [78, 229] width 15 height 19
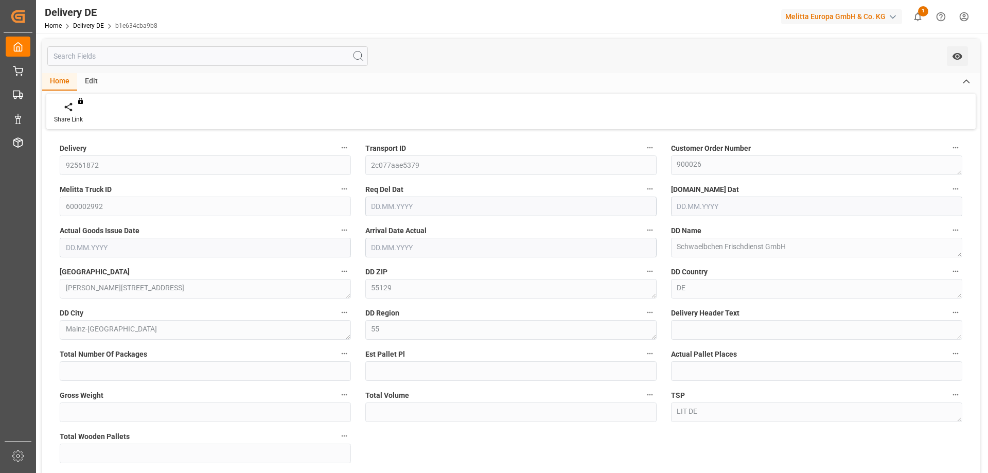
type input "0"
type input "1"
type input "171"
type input "1221.464"
type input "1"
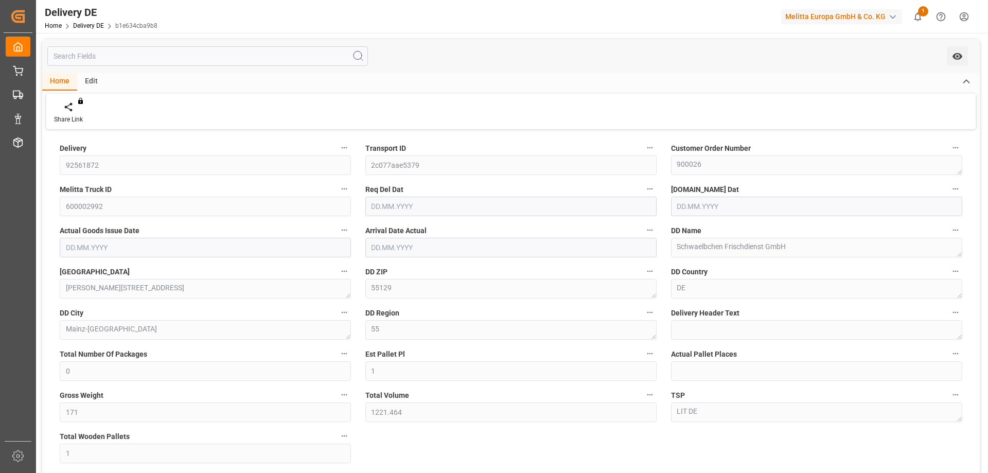
type input "[DATE]"
drag, startPoint x: 464, startPoint y: 432, endPoint x: 377, endPoint y: 381, distance: 100.6
click at [464, 432] on div "Delivery 92561872 Transport ID 2c077aae5379 Customer Order Number 900026 Melitt…" at bounding box center [511, 348] width 938 height 432
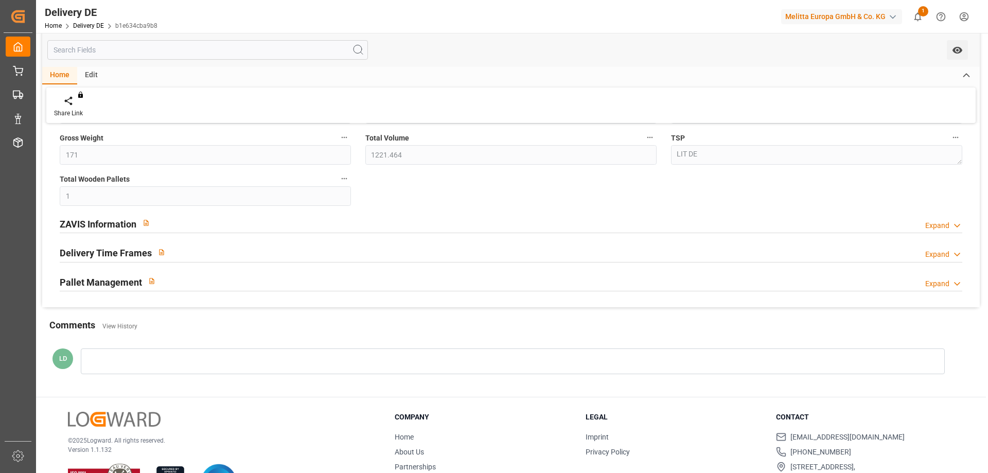
scroll to position [299, 0]
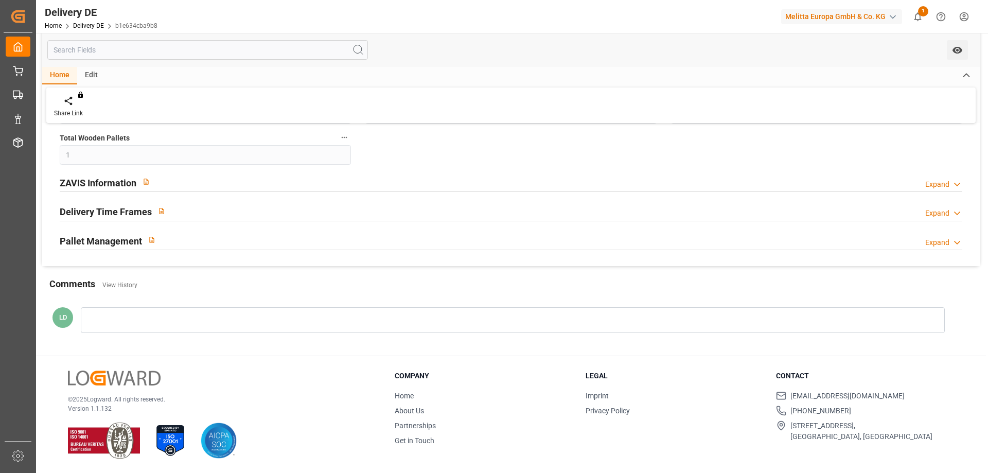
click at [102, 180] on h2 "ZAVIS Information" at bounding box center [98, 183] width 77 height 14
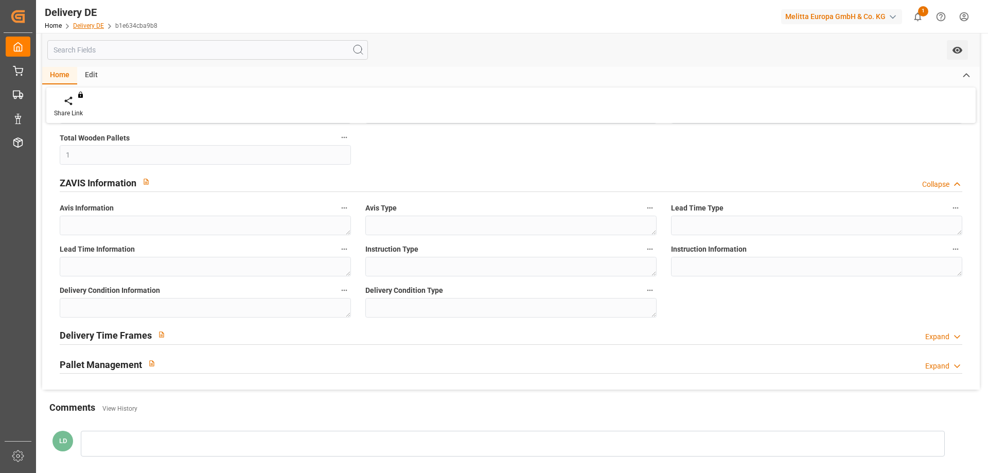
click at [81, 26] on link "Delivery DE" at bounding box center [88, 25] width 31 height 7
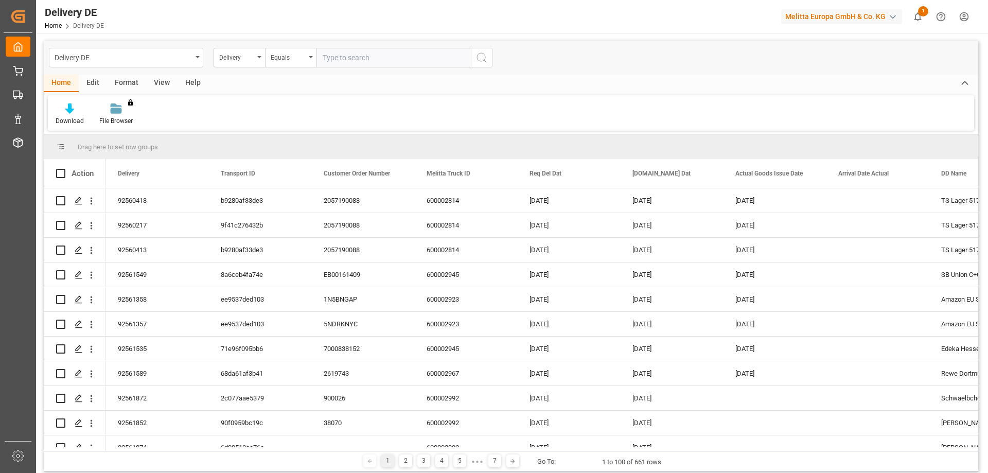
click at [343, 59] on input "text" at bounding box center [394, 58] width 154 height 20
type input "92561936"
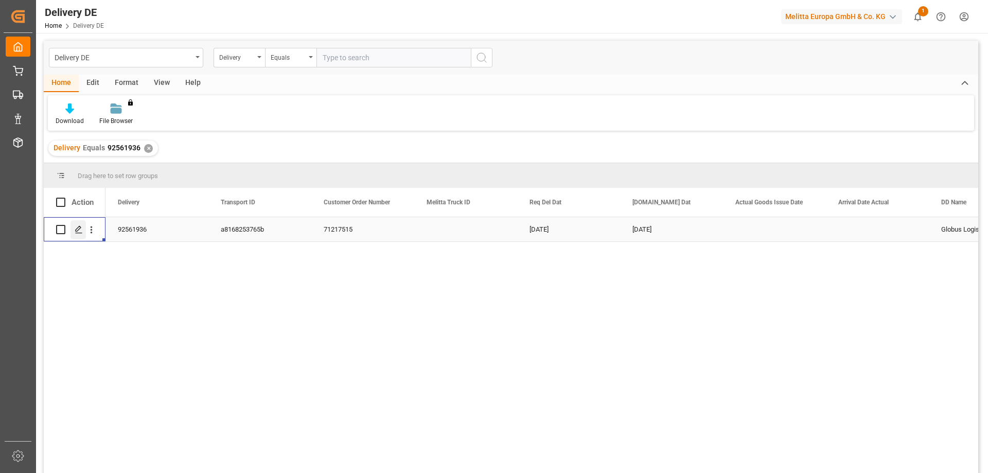
click at [78, 232] on icon "Press SPACE to select this row." at bounding box center [79, 229] width 8 height 8
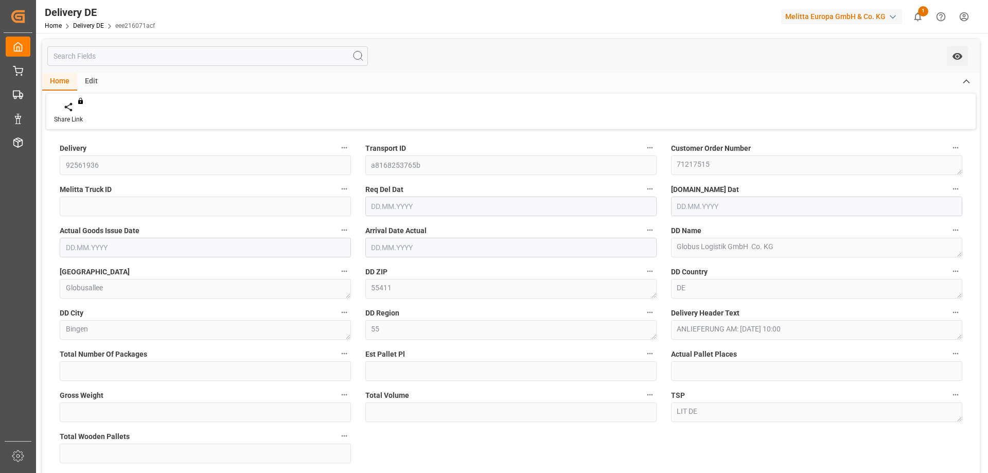
type input "0"
type input "5"
type input "1367"
type input "8639.956"
type input "10"
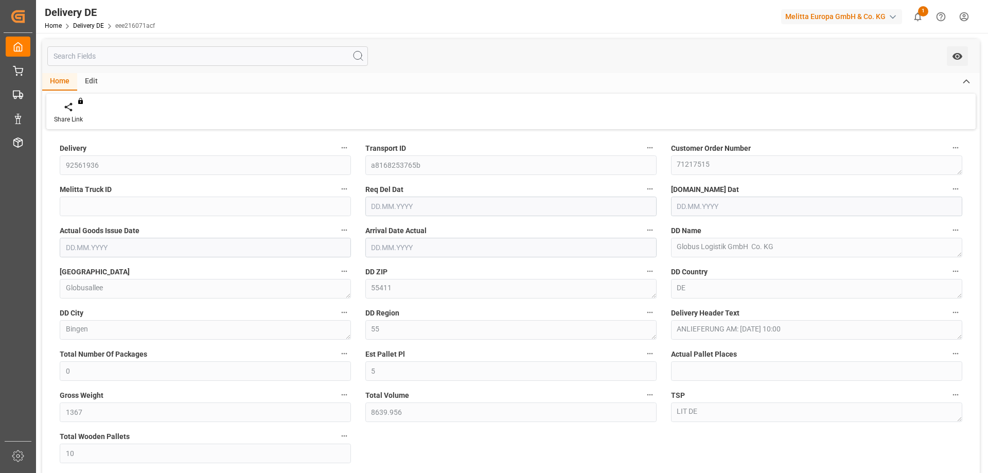
type input "[DATE]"
click at [468, 440] on div "Delivery 92561936 Transport ID a8168253765b Customer Order Number 71217515 Meli…" at bounding box center [511, 348] width 938 height 432
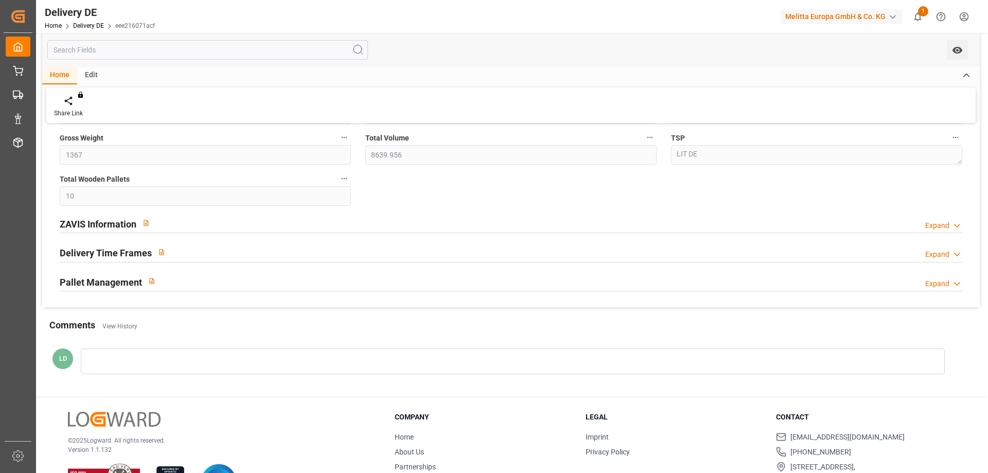
scroll to position [299, 0]
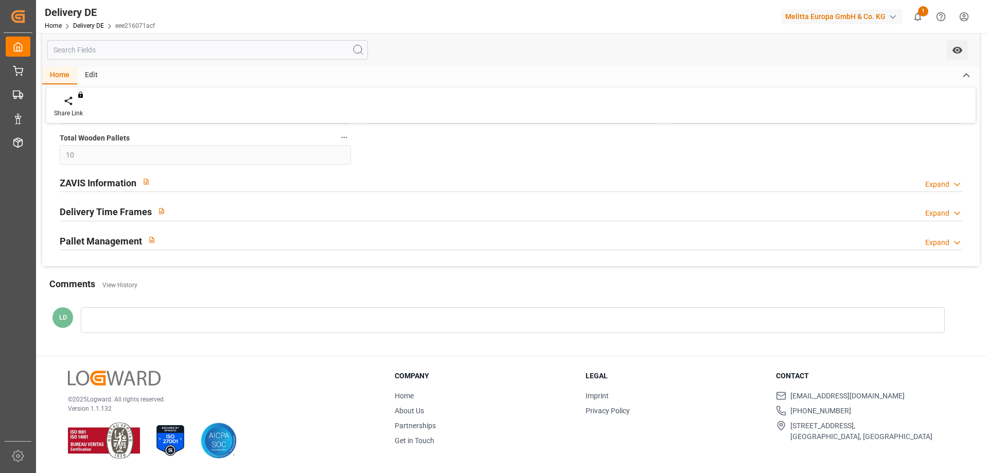
click at [96, 182] on h2 "ZAVIS Information" at bounding box center [98, 183] width 77 height 14
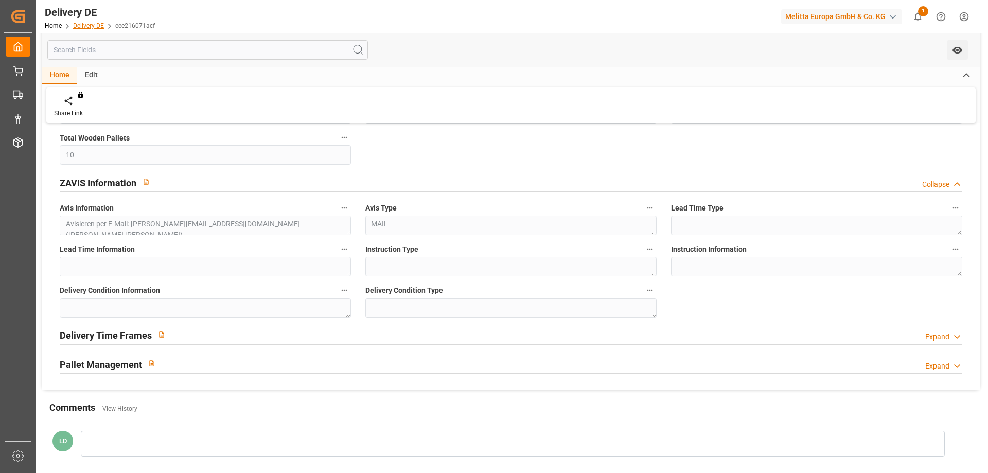
click at [84, 27] on link "Delivery DE" at bounding box center [88, 25] width 31 height 7
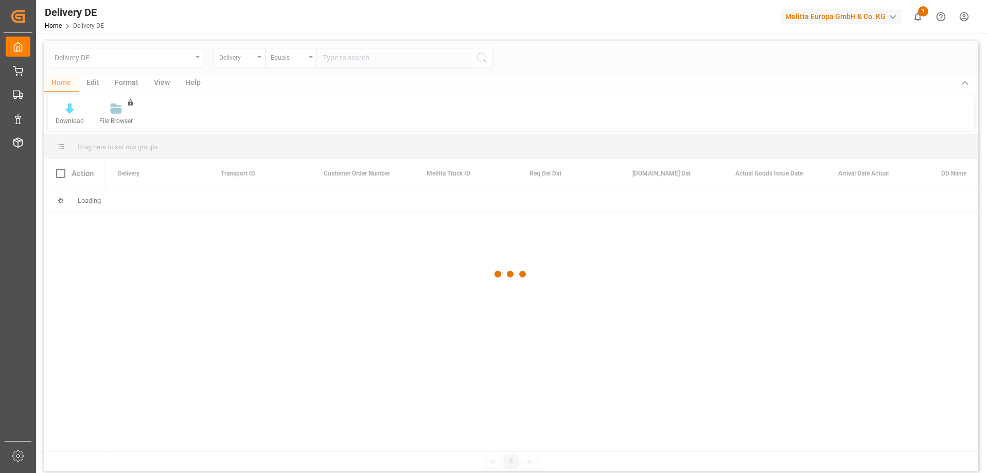
click at [336, 58] on div at bounding box center [511, 274] width 935 height 467
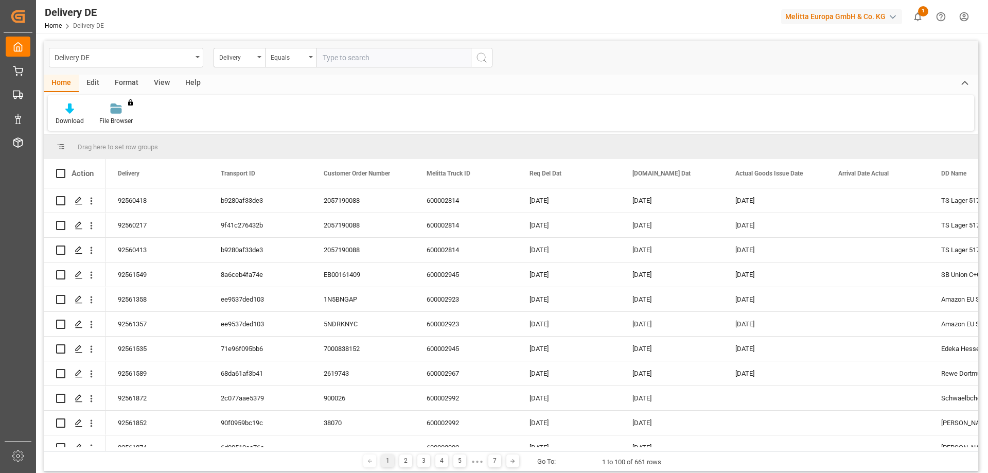
click at [336, 58] on input "text" at bounding box center [394, 58] width 154 height 20
type input "92561963"
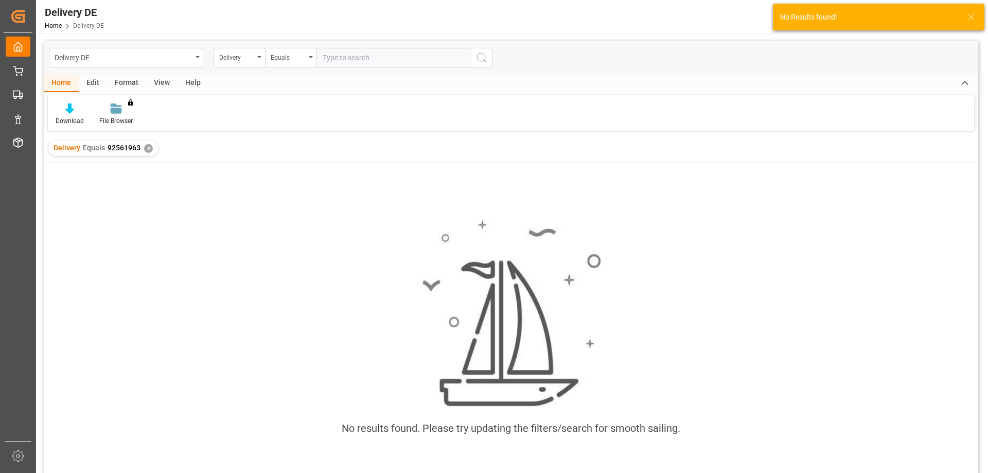
click at [373, 58] on input "text" at bounding box center [394, 58] width 154 height 20
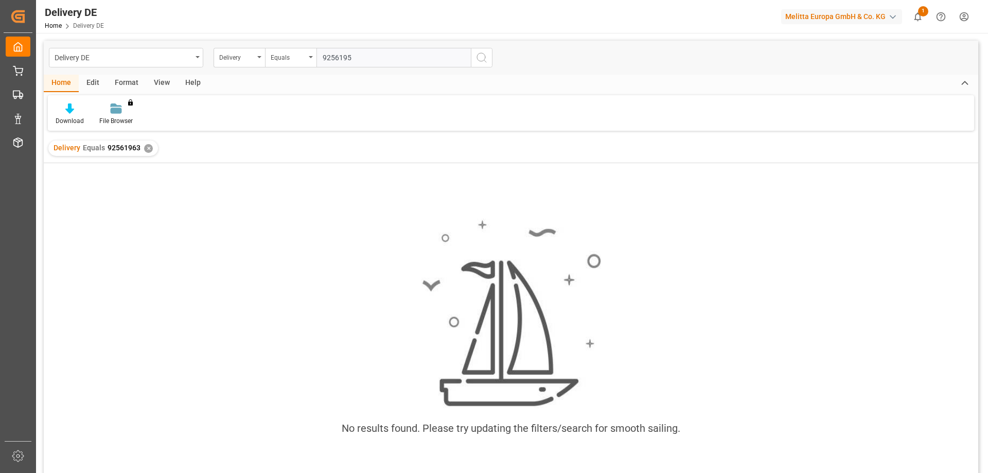
type input "92561953"
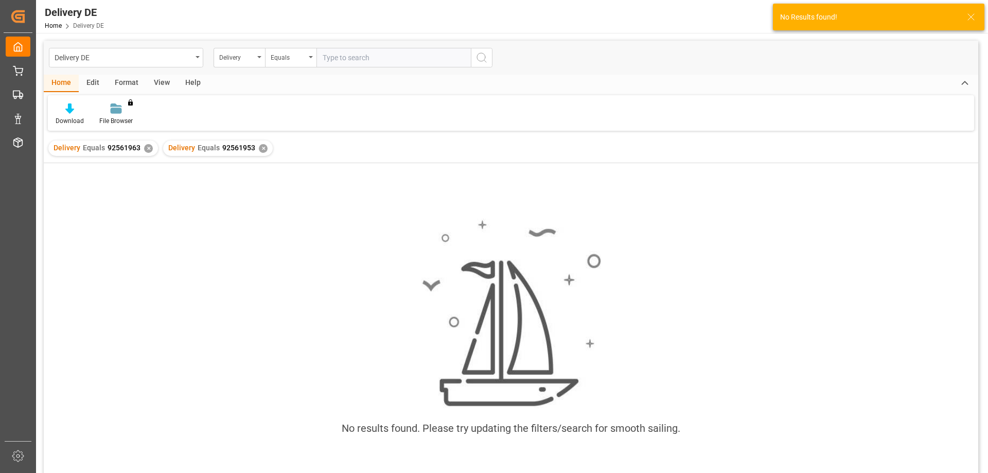
click at [146, 149] on div "✕" at bounding box center [148, 148] width 9 height 9
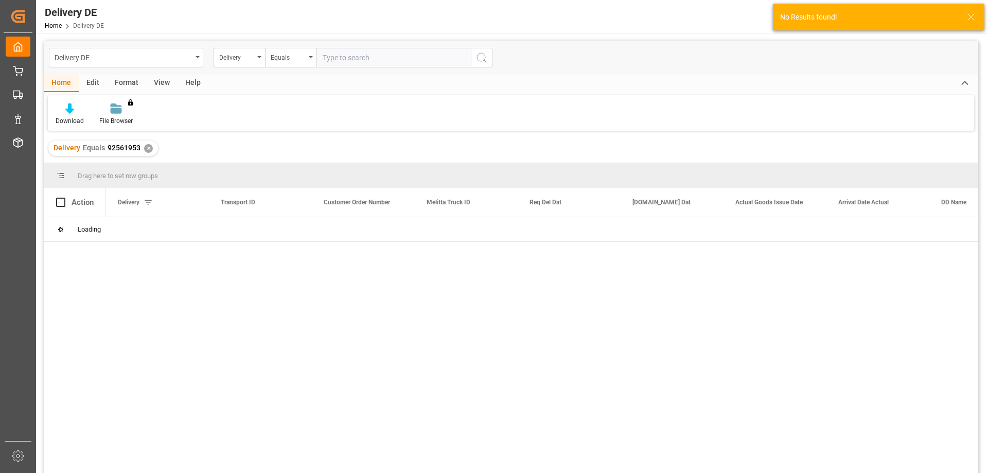
click at [145, 147] on div "✕" at bounding box center [148, 148] width 9 height 9
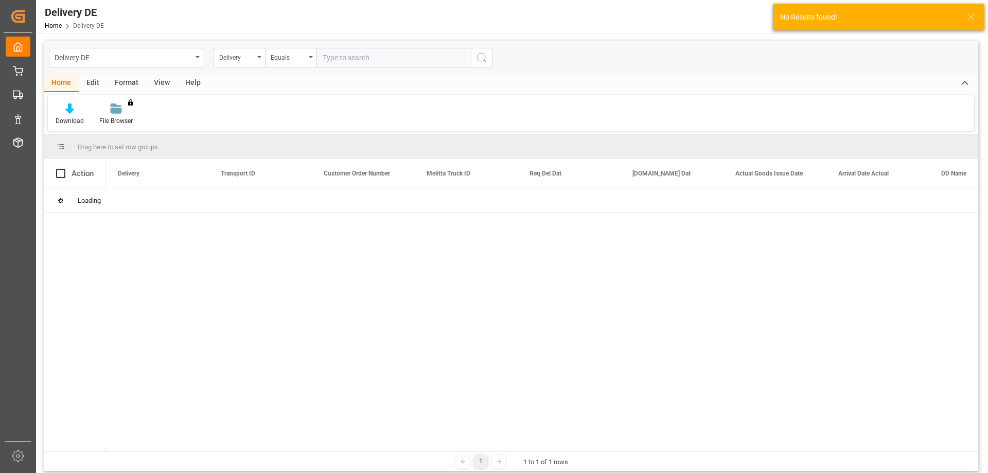
click at [330, 56] on input "text" at bounding box center [394, 58] width 154 height 20
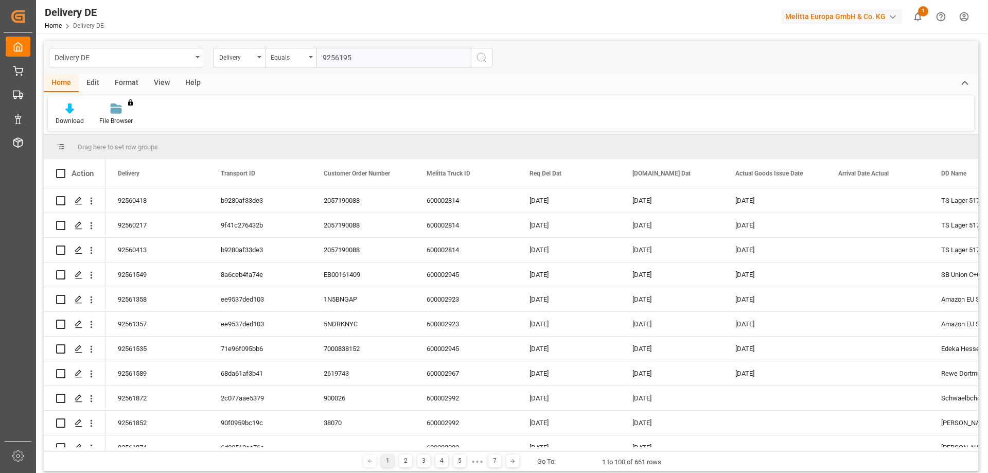
type input "92561953"
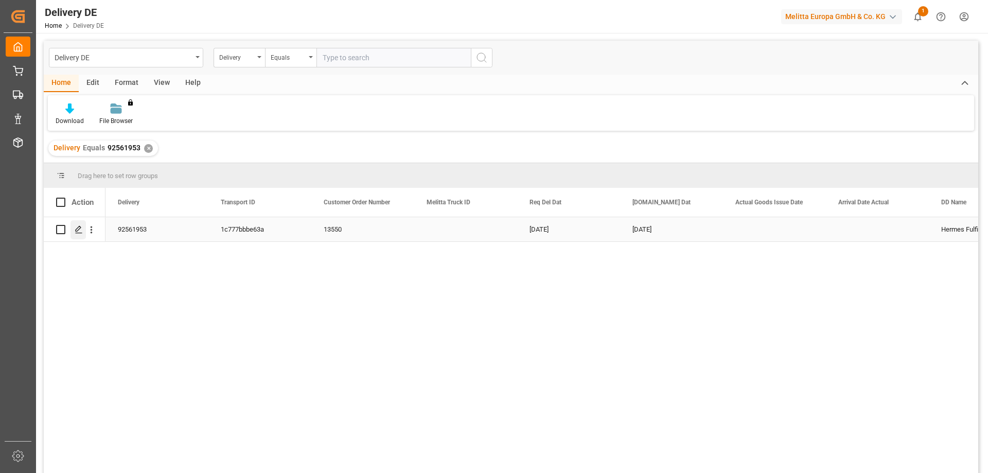
click at [79, 229] on icon "Press SPACE to select this row." at bounding box center [79, 229] width 8 height 8
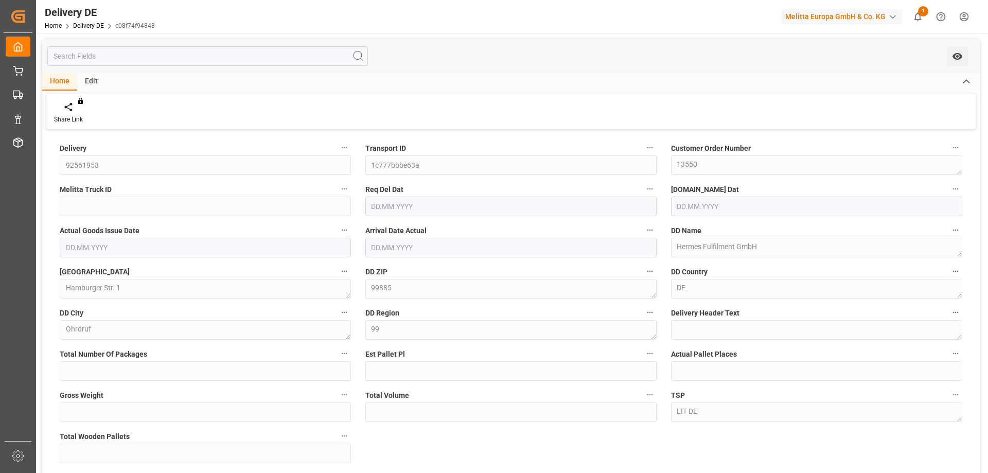
type input "0"
type input "1"
type input "43"
type input "283.836"
type input "1"
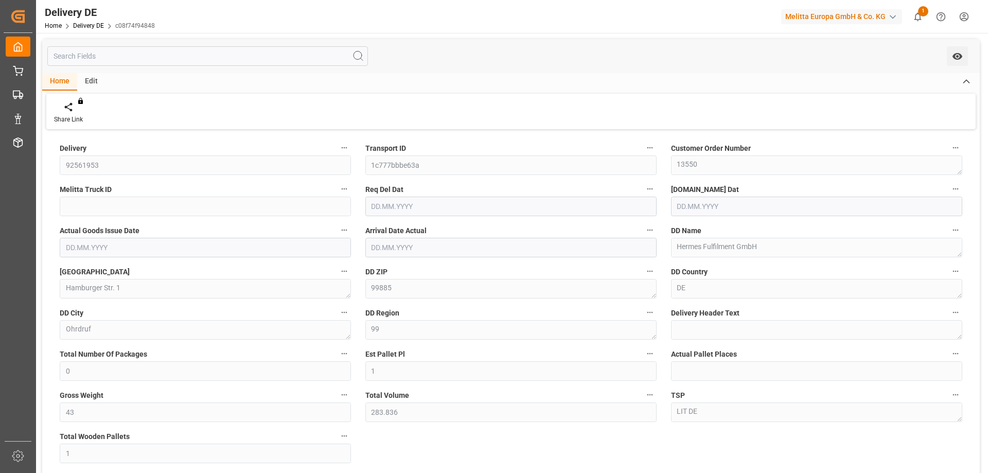
type input "[DATE]"
click at [377, 438] on div "Delivery 92561953 Transport ID 1c777bbbe63a Customer Order Number 13550 Melitta…" at bounding box center [511, 348] width 938 height 432
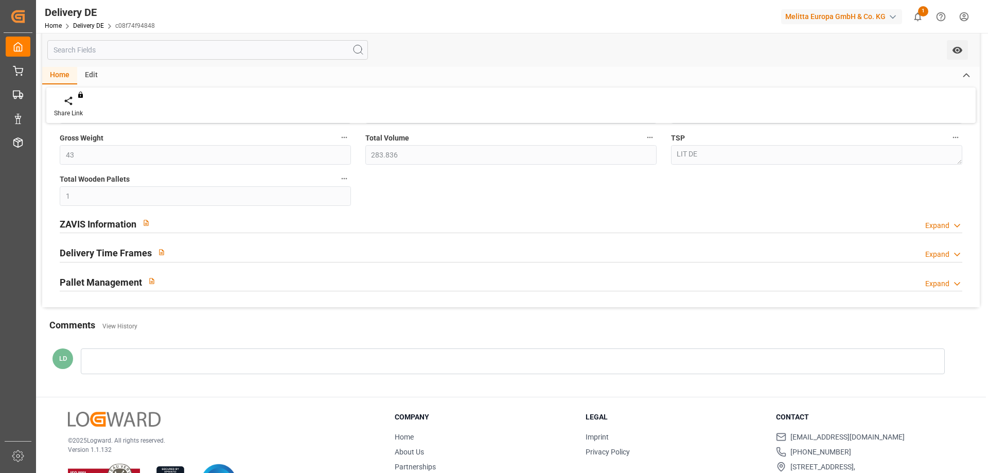
scroll to position [299, 0]
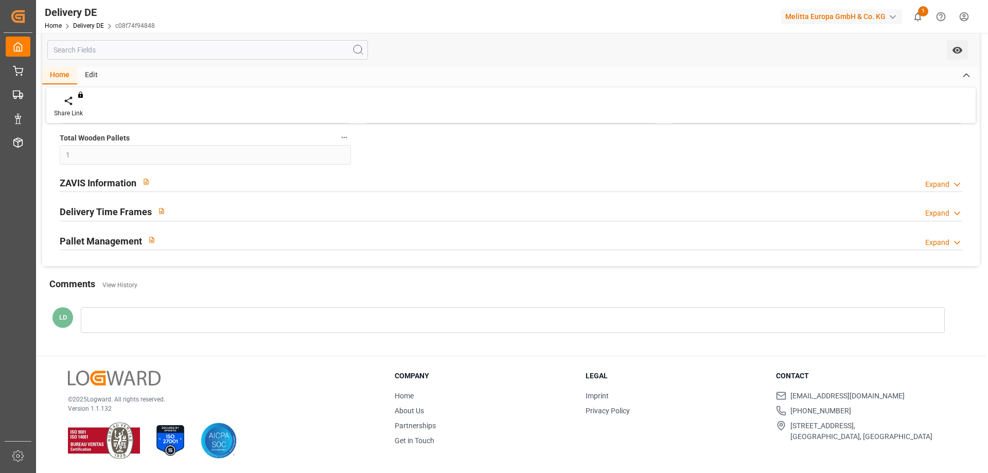
click at [111, 177] on h2 "ZAVIS Information" at bounding box center [98, 183] width 77 height 14
